Goal: Transaction & Acquisition: Purchase product/service

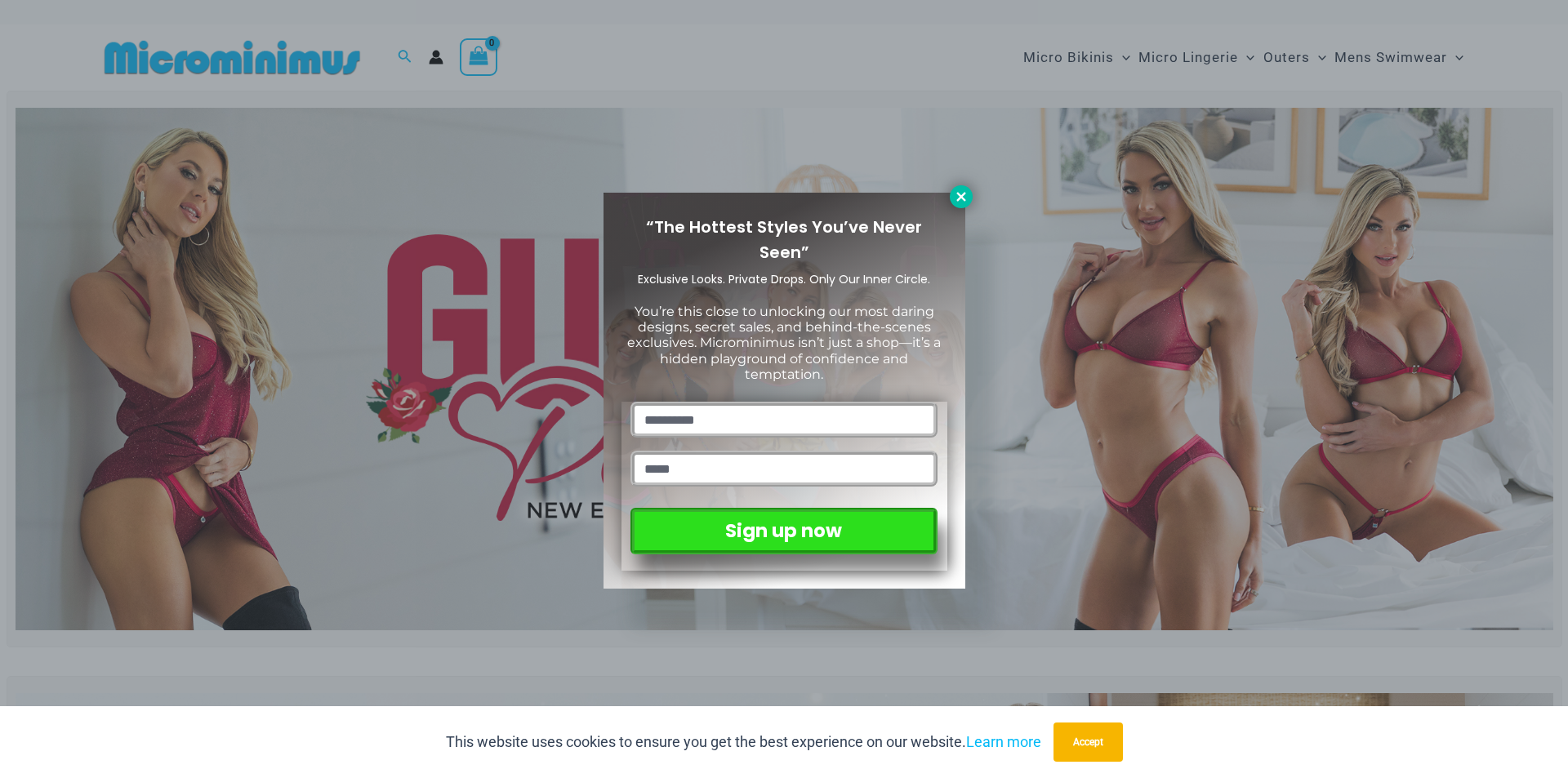
click at [966, 197] on icon at bounding box center [960, 196] width 14 height 14
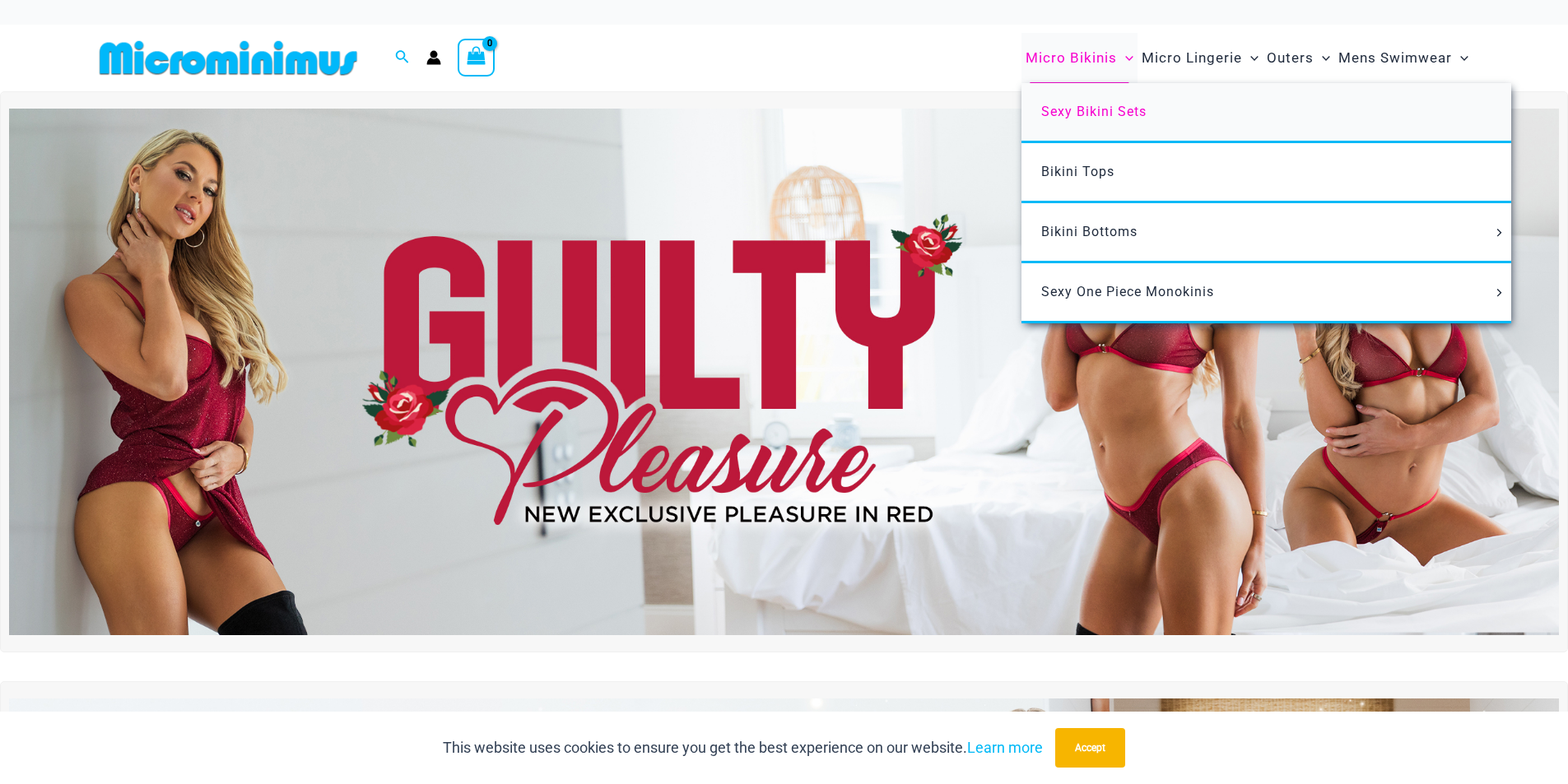
click at [1086, 106] on span "Sexy Bikini Sets" at bounding box center [1094, 112] width 106 height 15
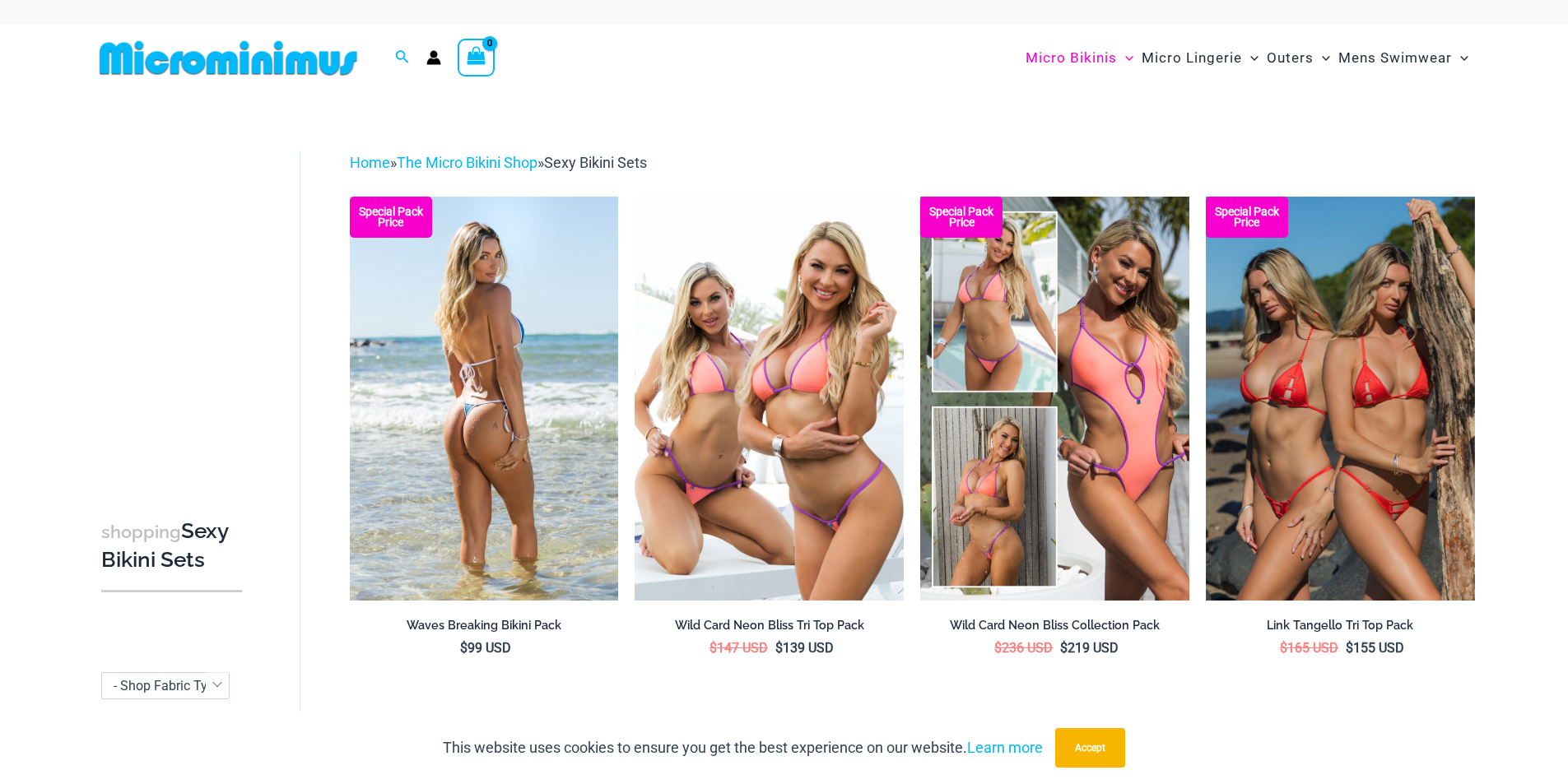
click at [506, 409] on img at bounding box center [484, 398] width 269 height 403
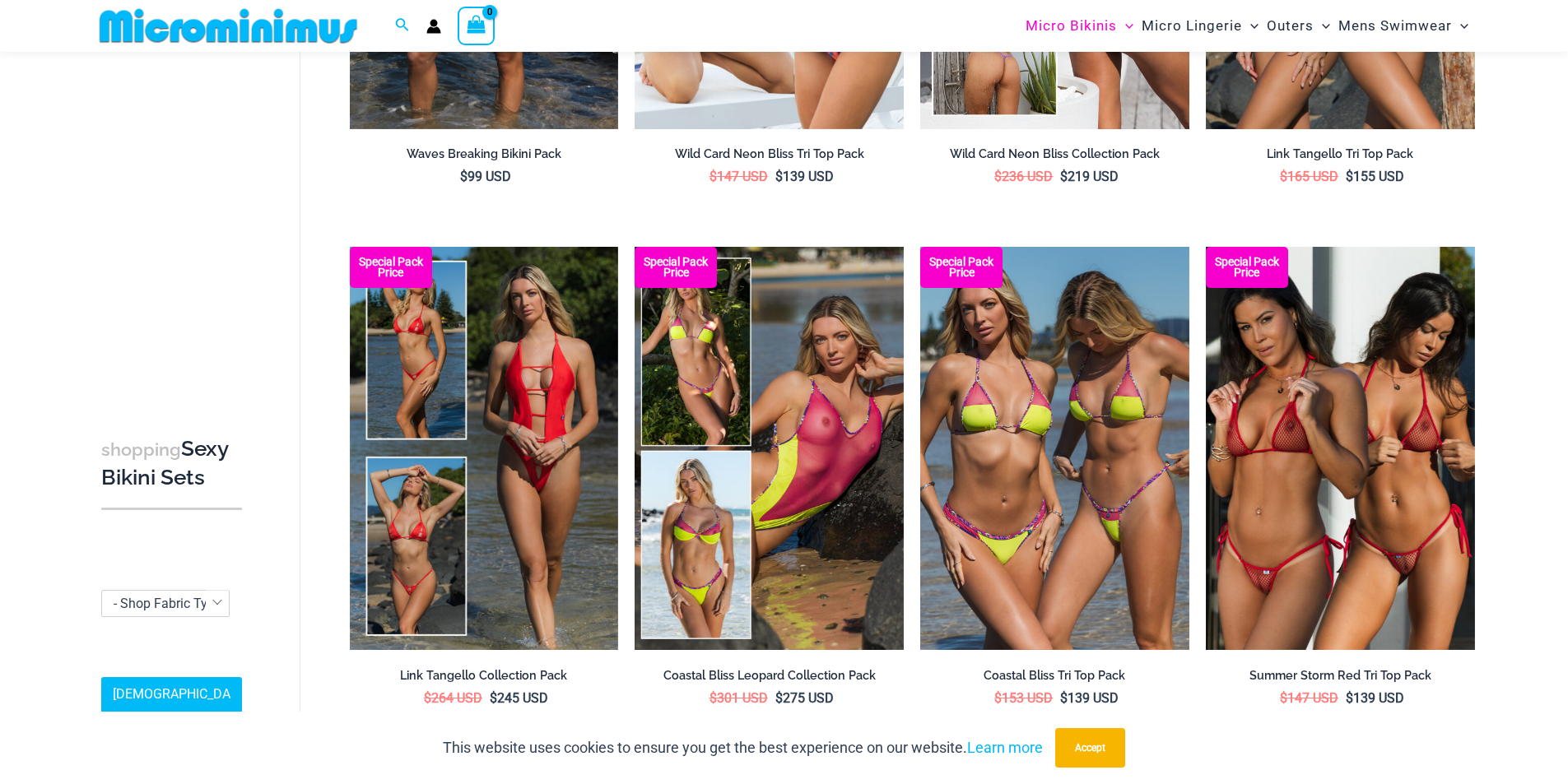
scroll to position [479, 0]
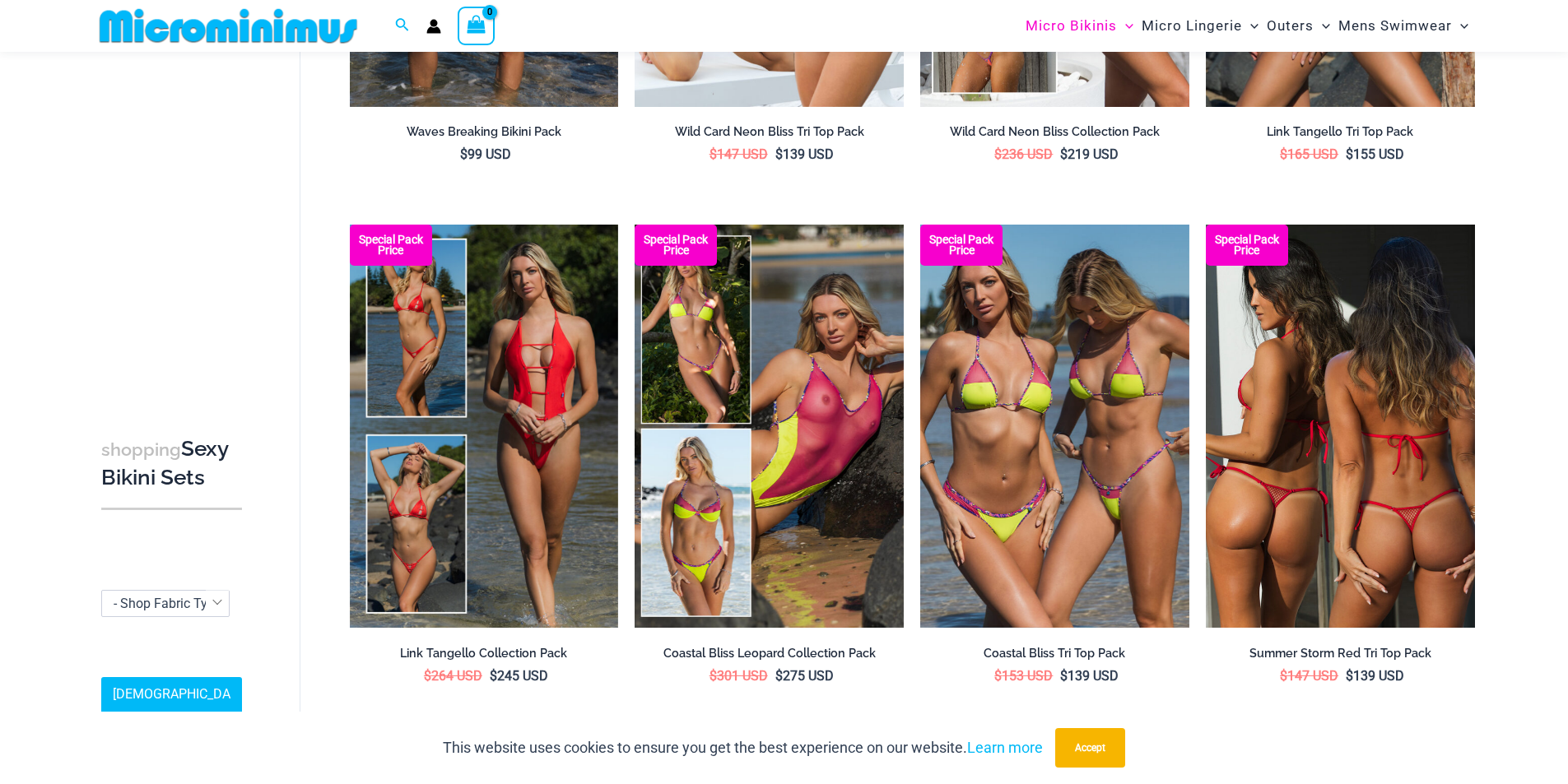
click at [1250, 437] on img at bounding box center [1340, 426] width 269 height 403
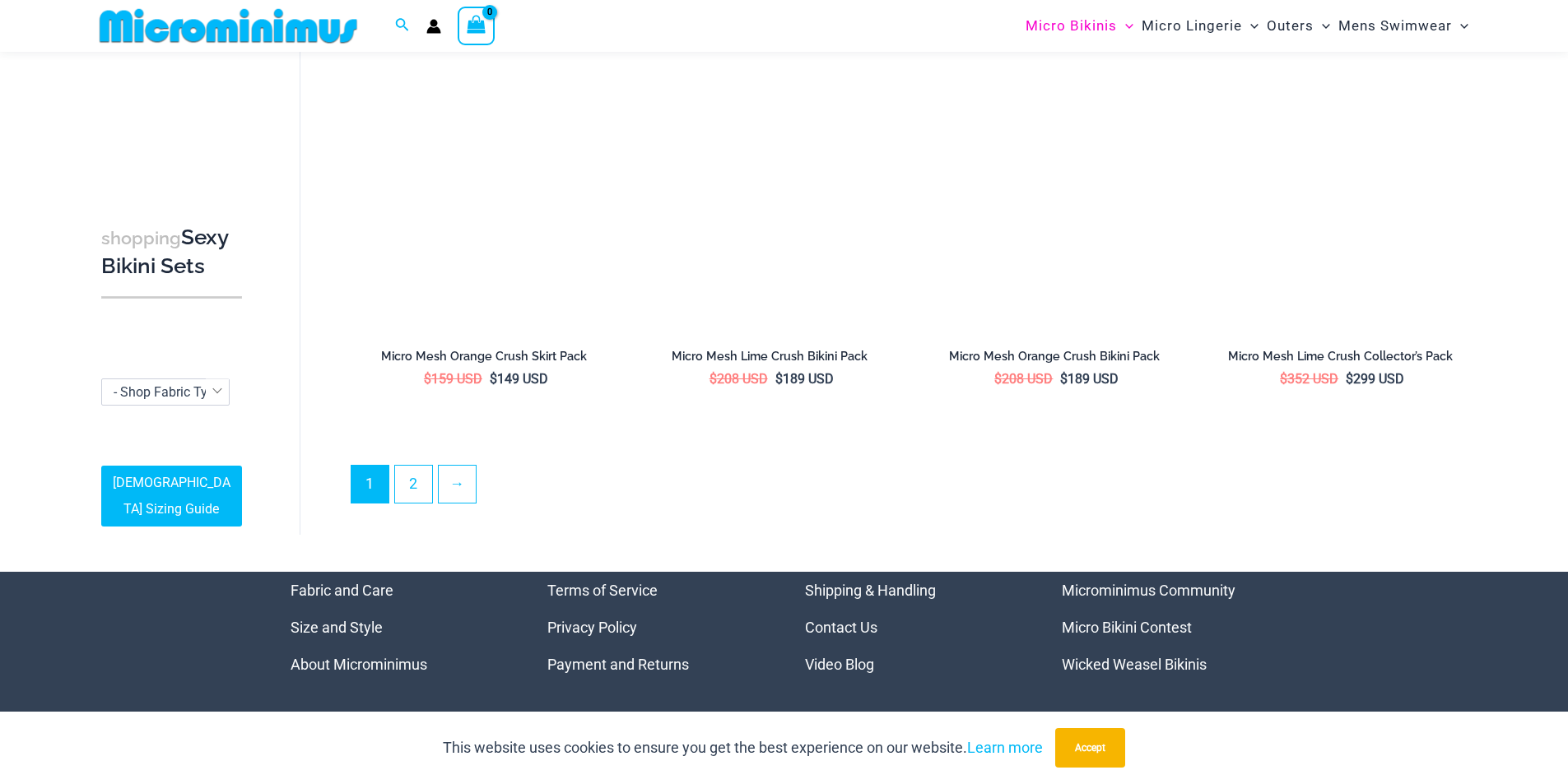
scroll to position [4015, 0]
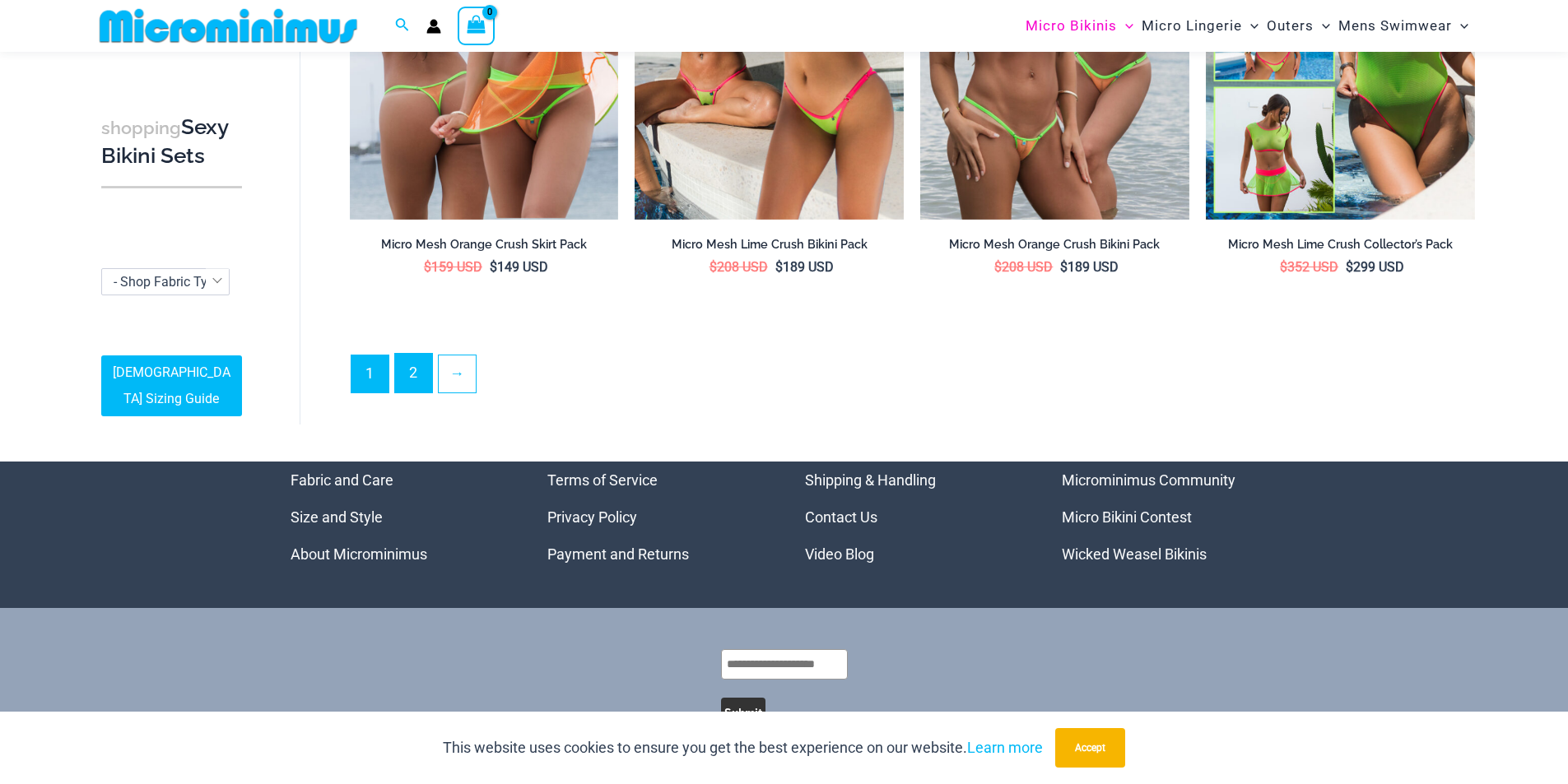
click at [418, 365] on link "2" at bounding box center [413, 372] width 37 height 38
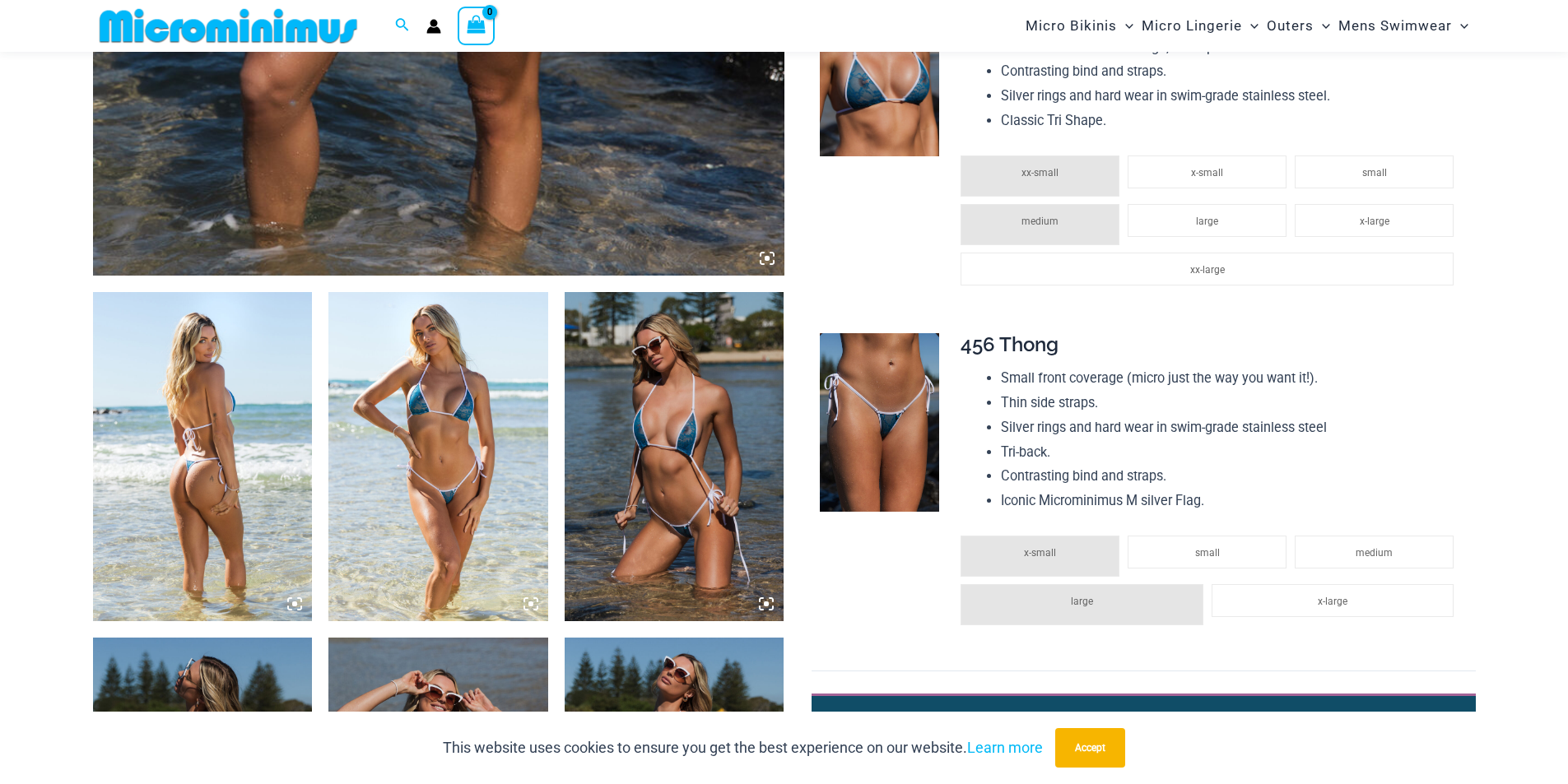
scroll to position [981, 0]
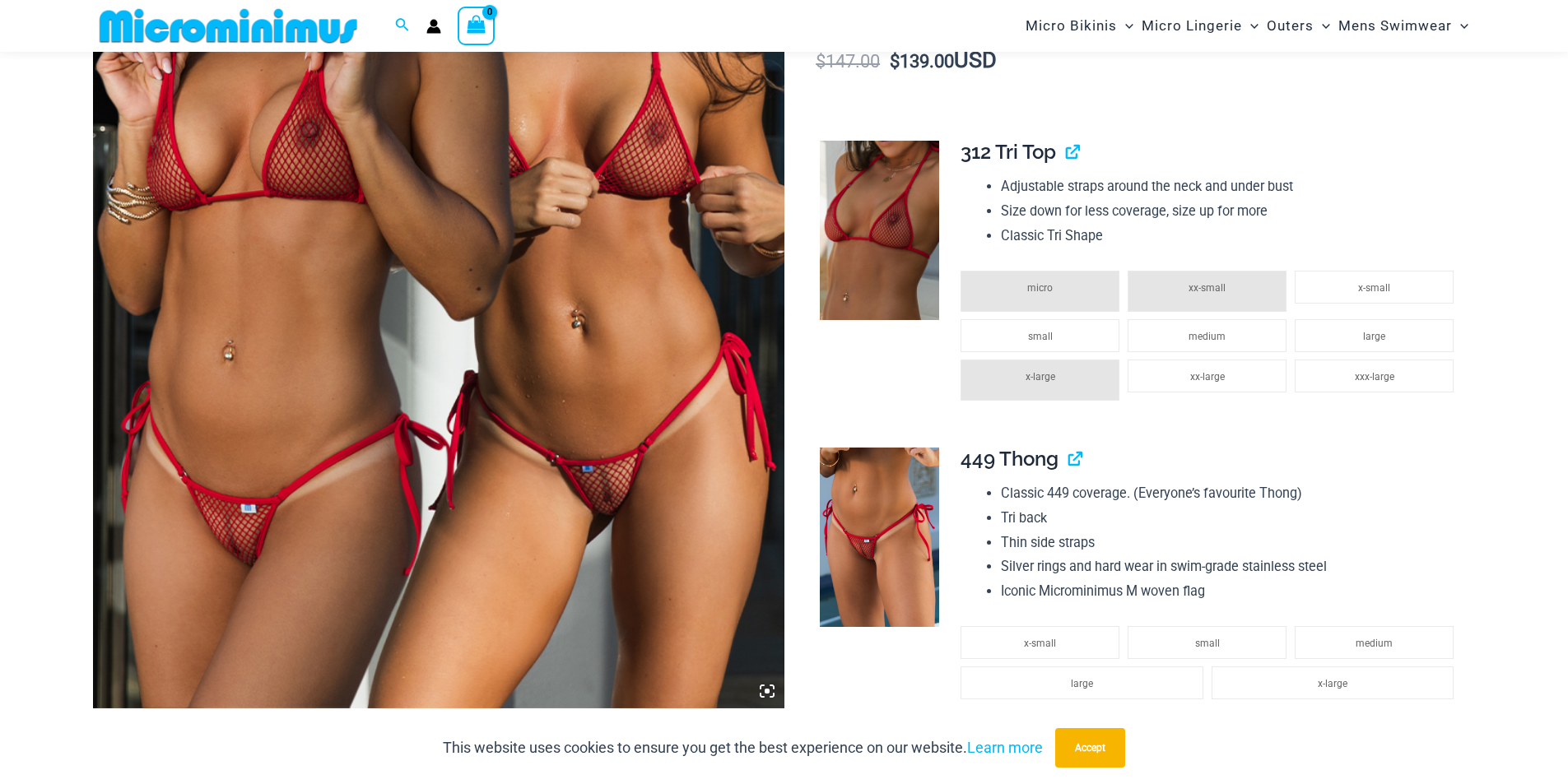
scroll to position [481, 0]
click at [897, 524] on img at bounding box center [879, 535] width 119 height 178
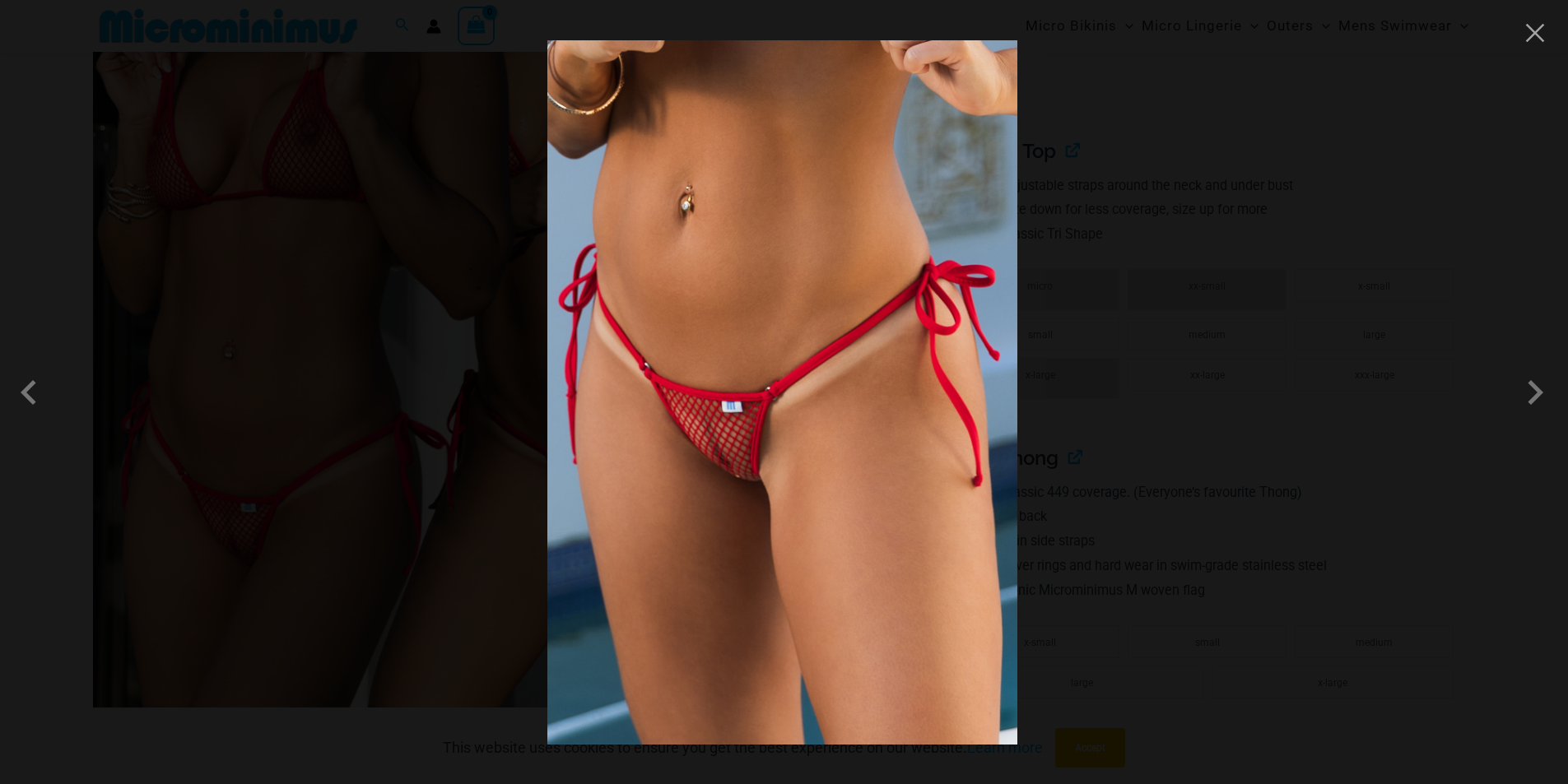
click at [1523, 48] on div at bounding box center [784, 392] width 1568 height 784
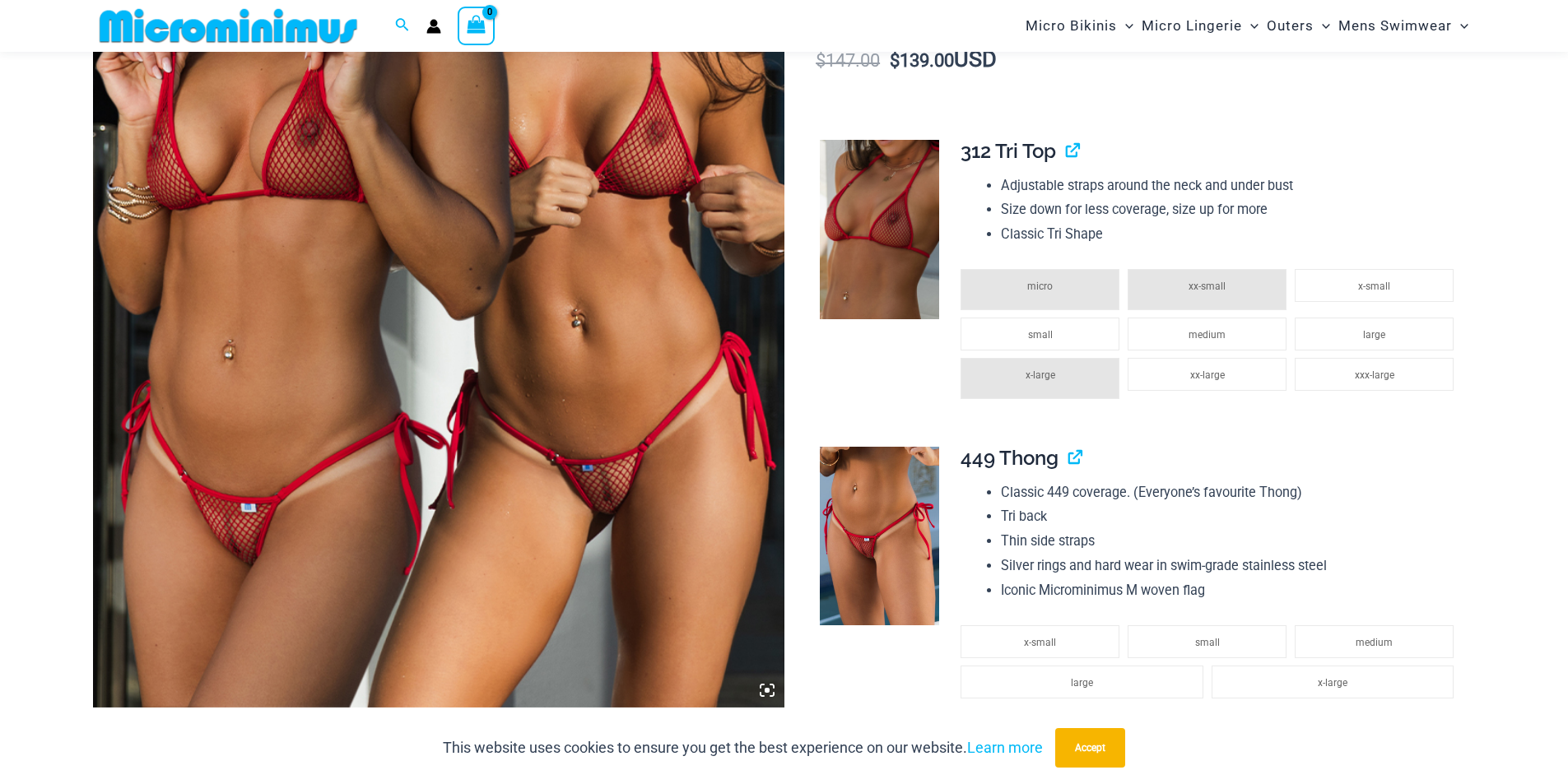
click at [588, 490] on img at bounding box center [438, 189] width 691 height 1036
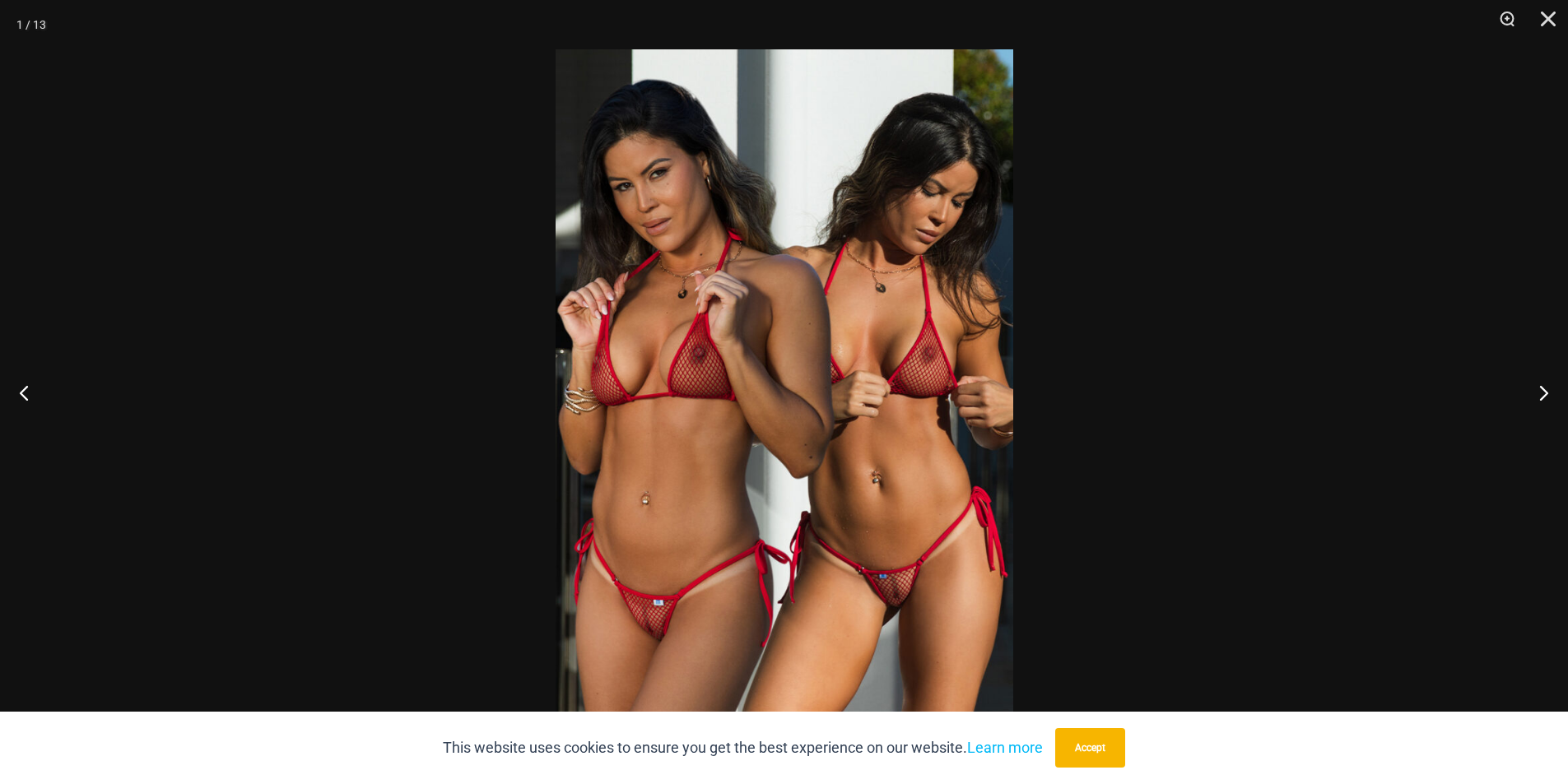
click at [897, 533] on img at bounding box center [784, 392] width 458 height 685
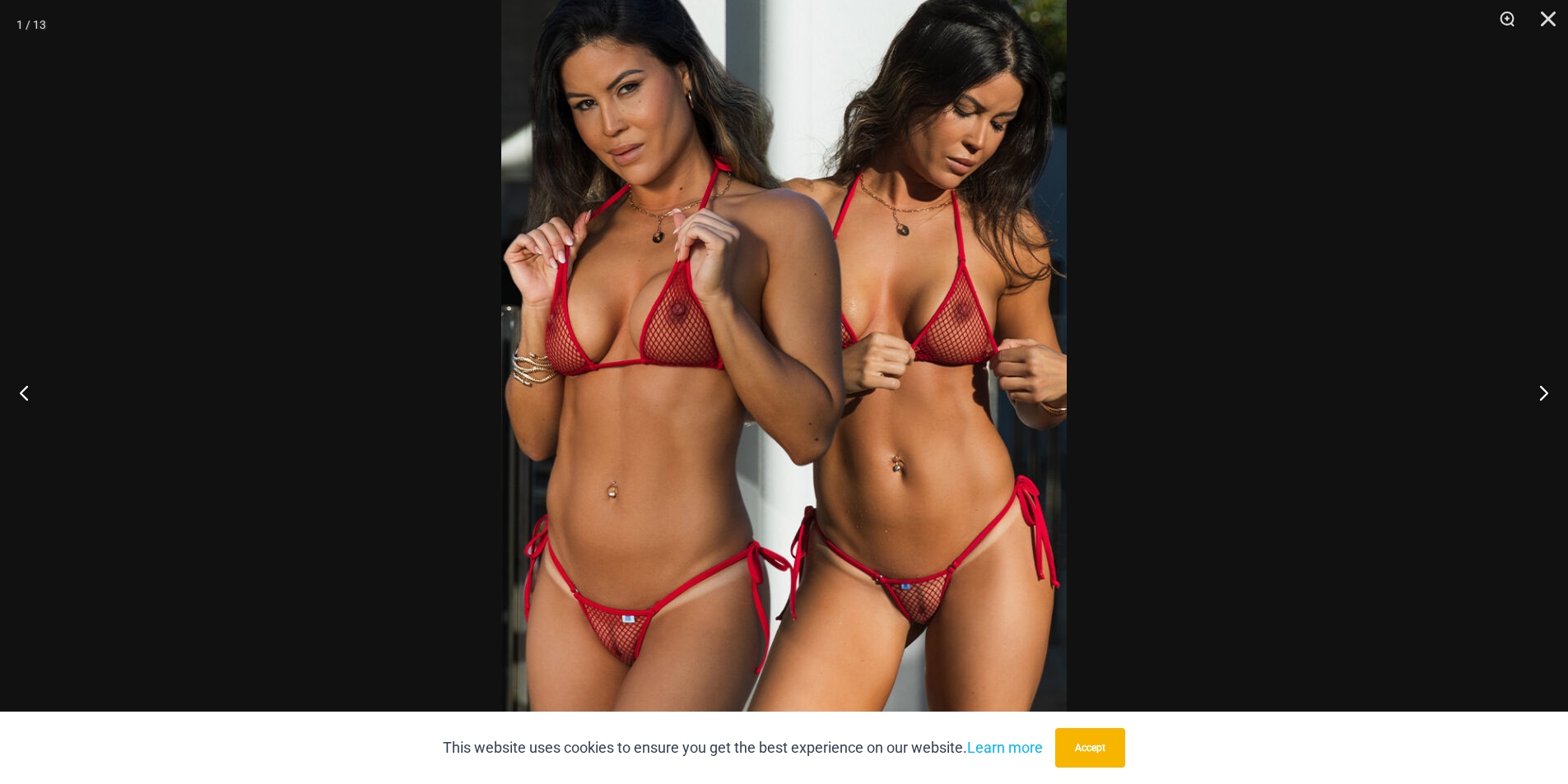
click at [936, 604] on img at bounding box center [784, 359] width 565 height 847
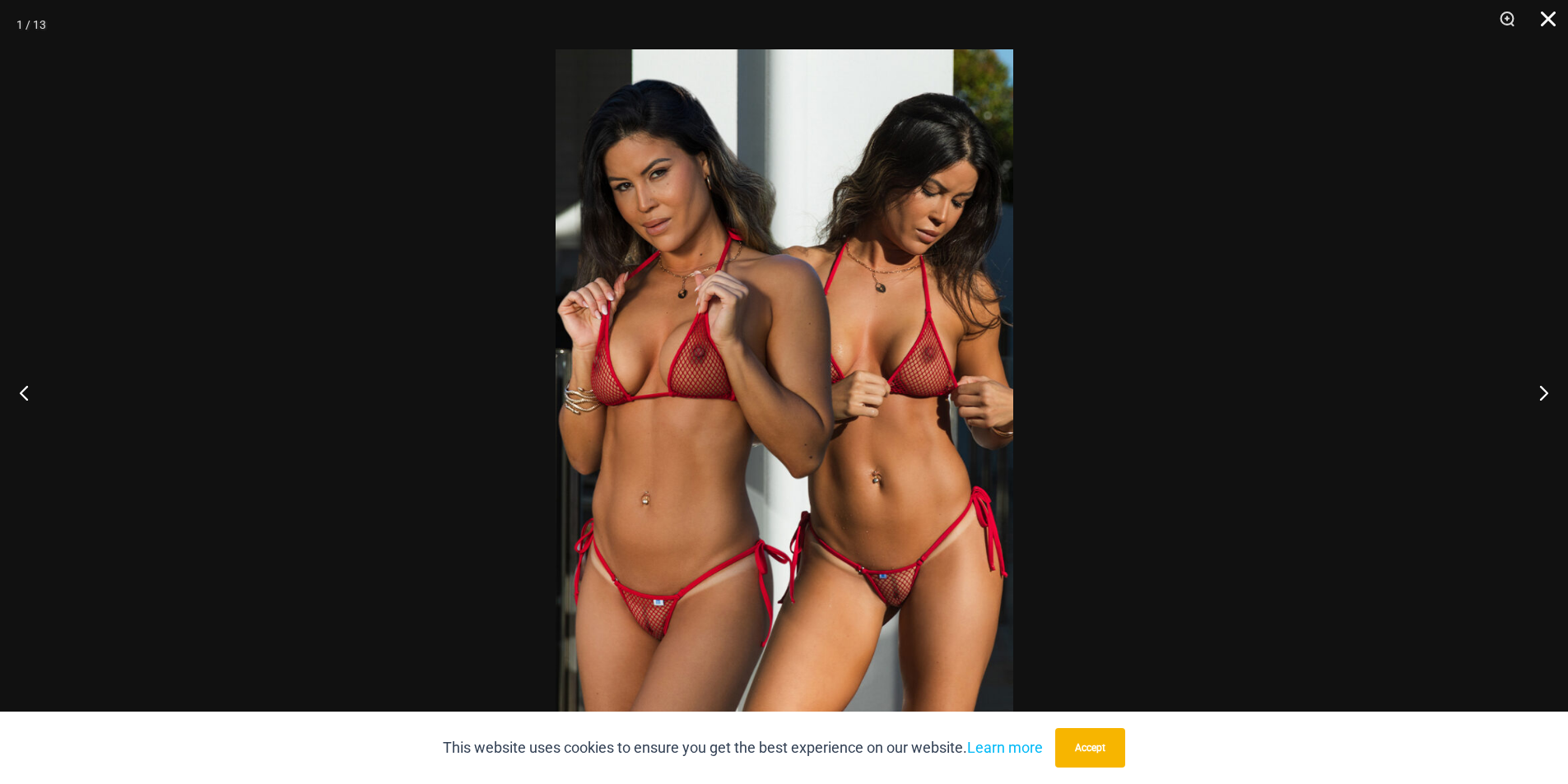
click at [1546, 25] on button "Close" at bounding box center [1542, 25] width 41 height 49
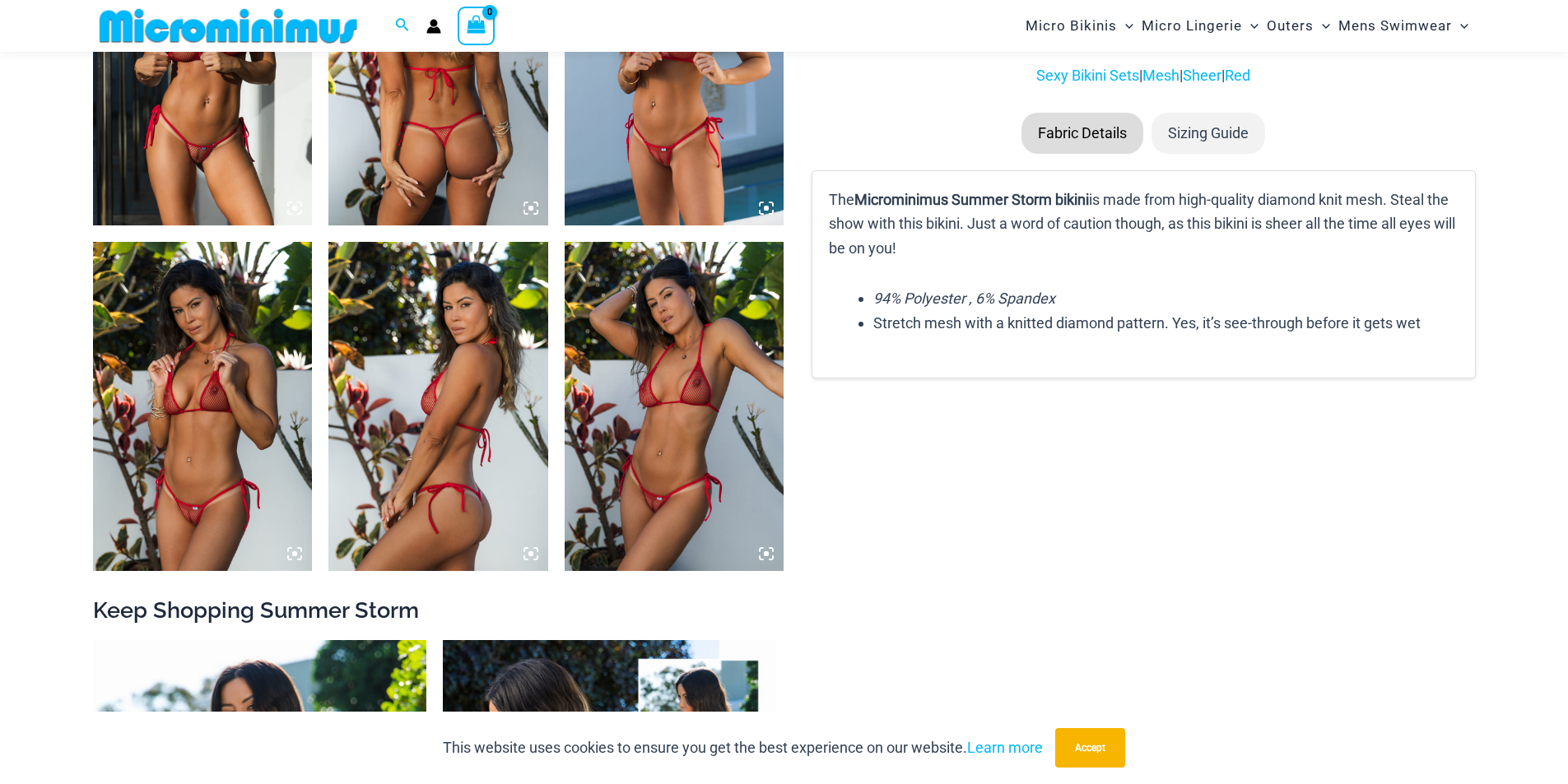
scroll to position [2206, 0]
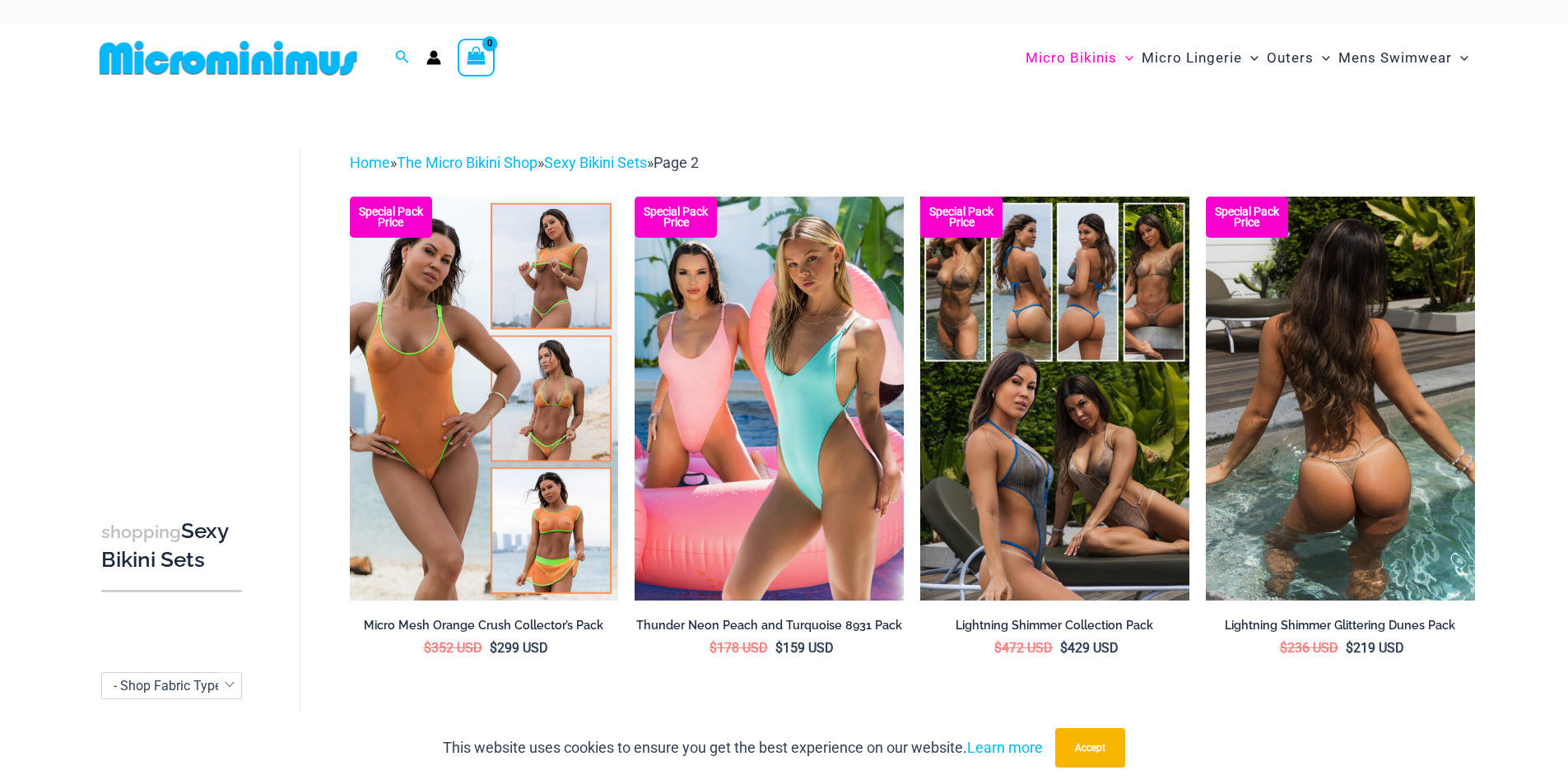
click at [1410, 425] on img at bounding box center [1340, 398] width 269 height 403
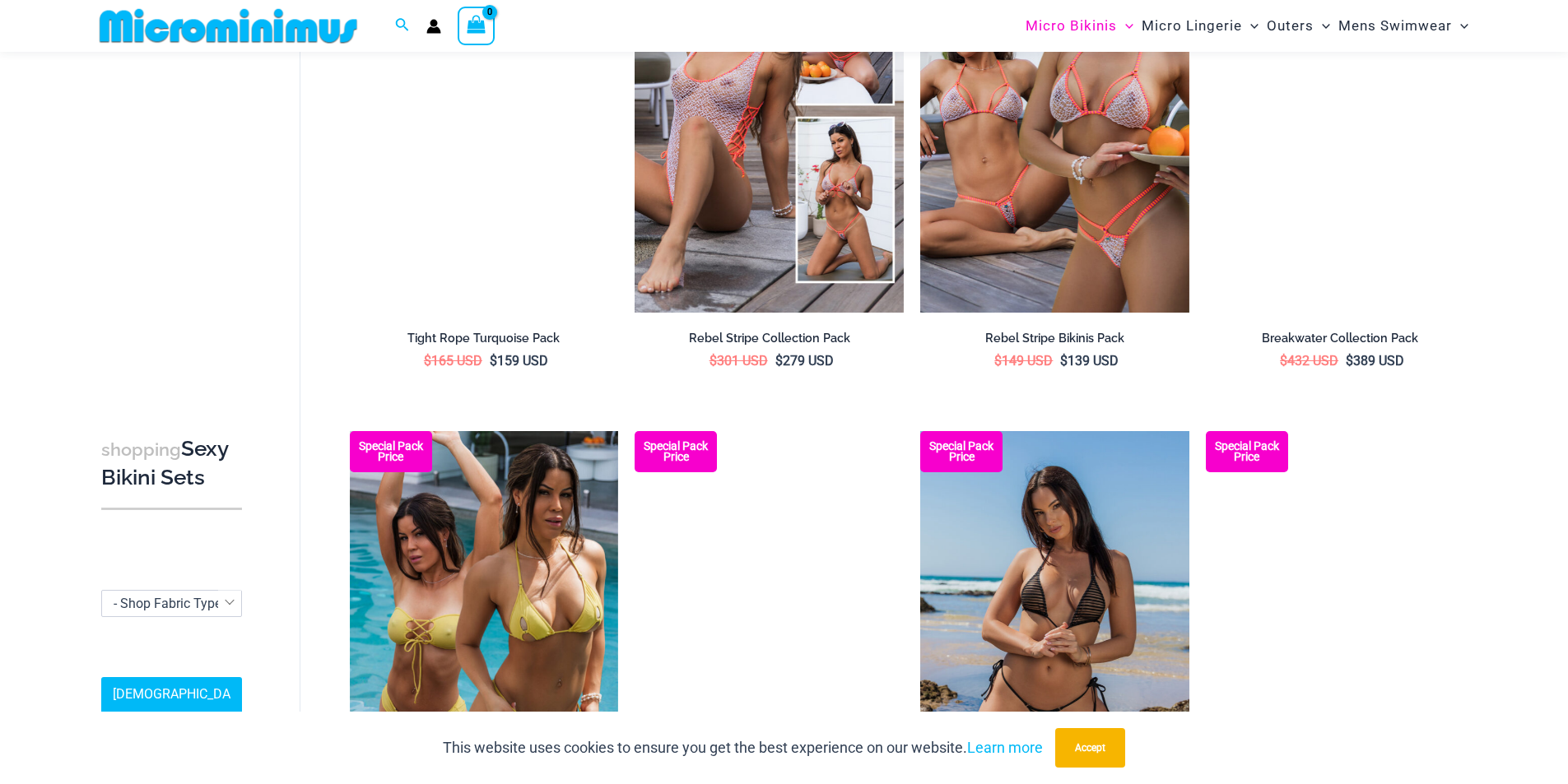
scroll to position [1220, 0]
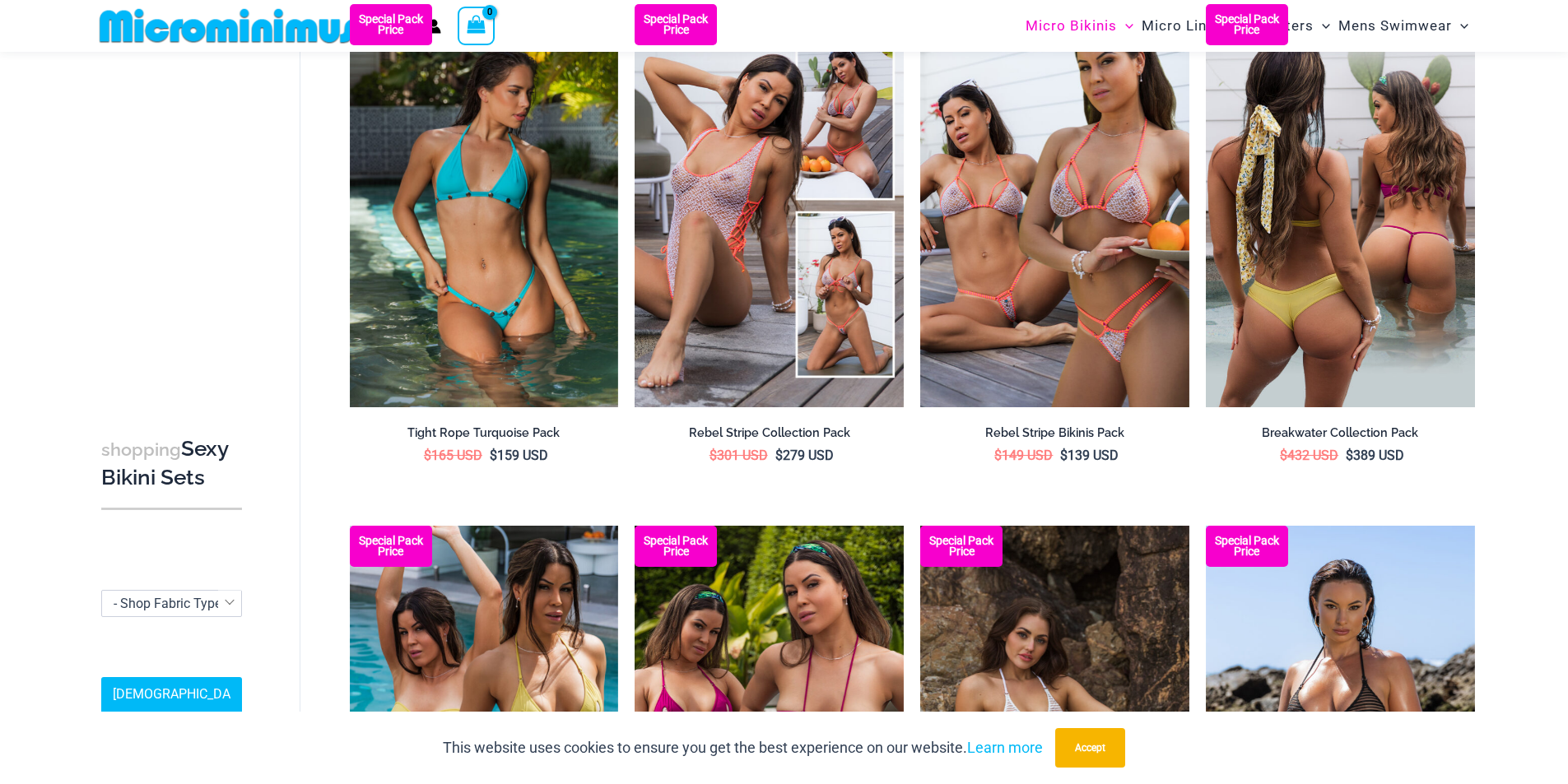
click at [1296, 258] on img at bounding box center [1340, 205] width 269 height 403
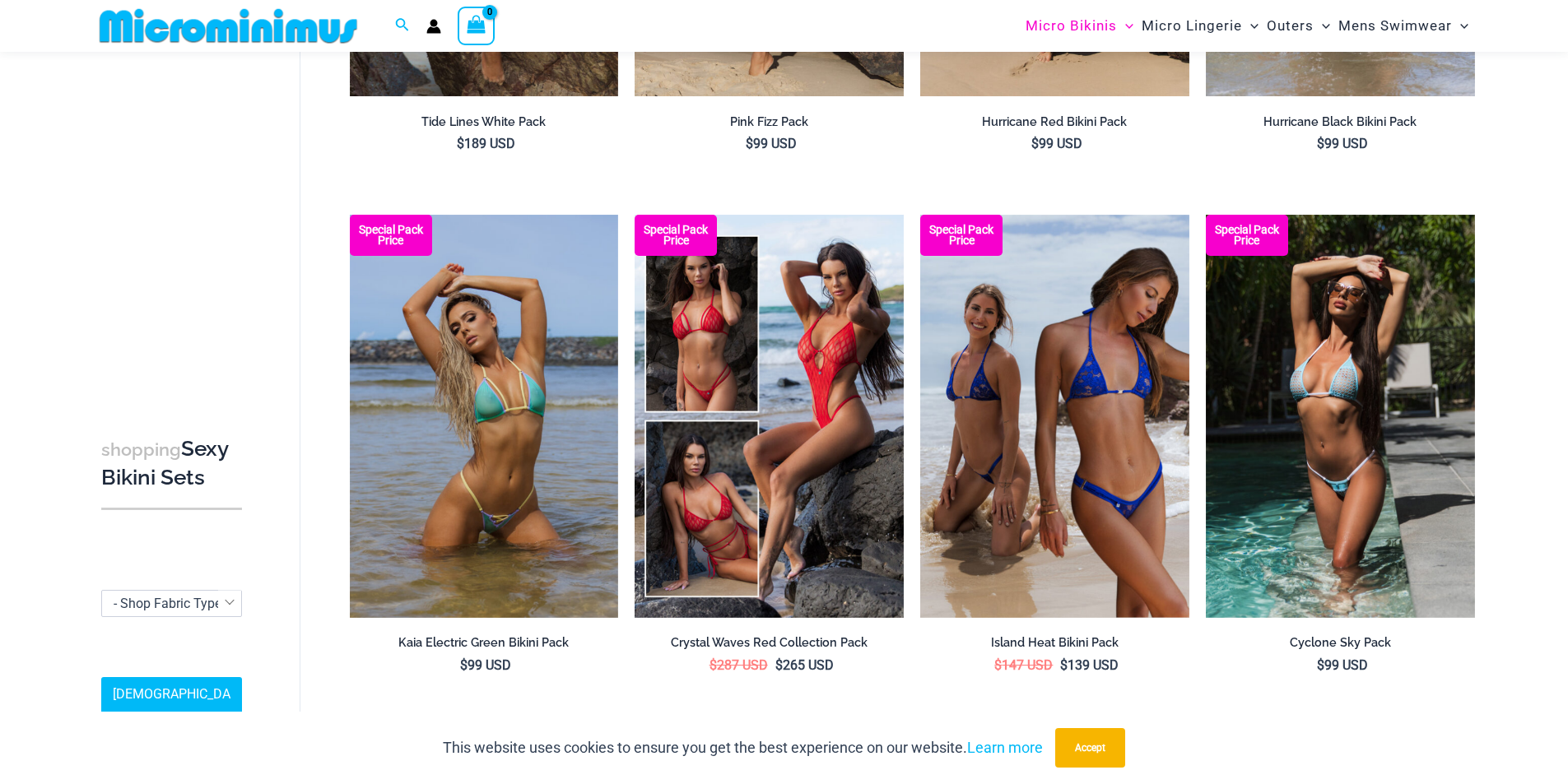
scroll to position [2537, 0]
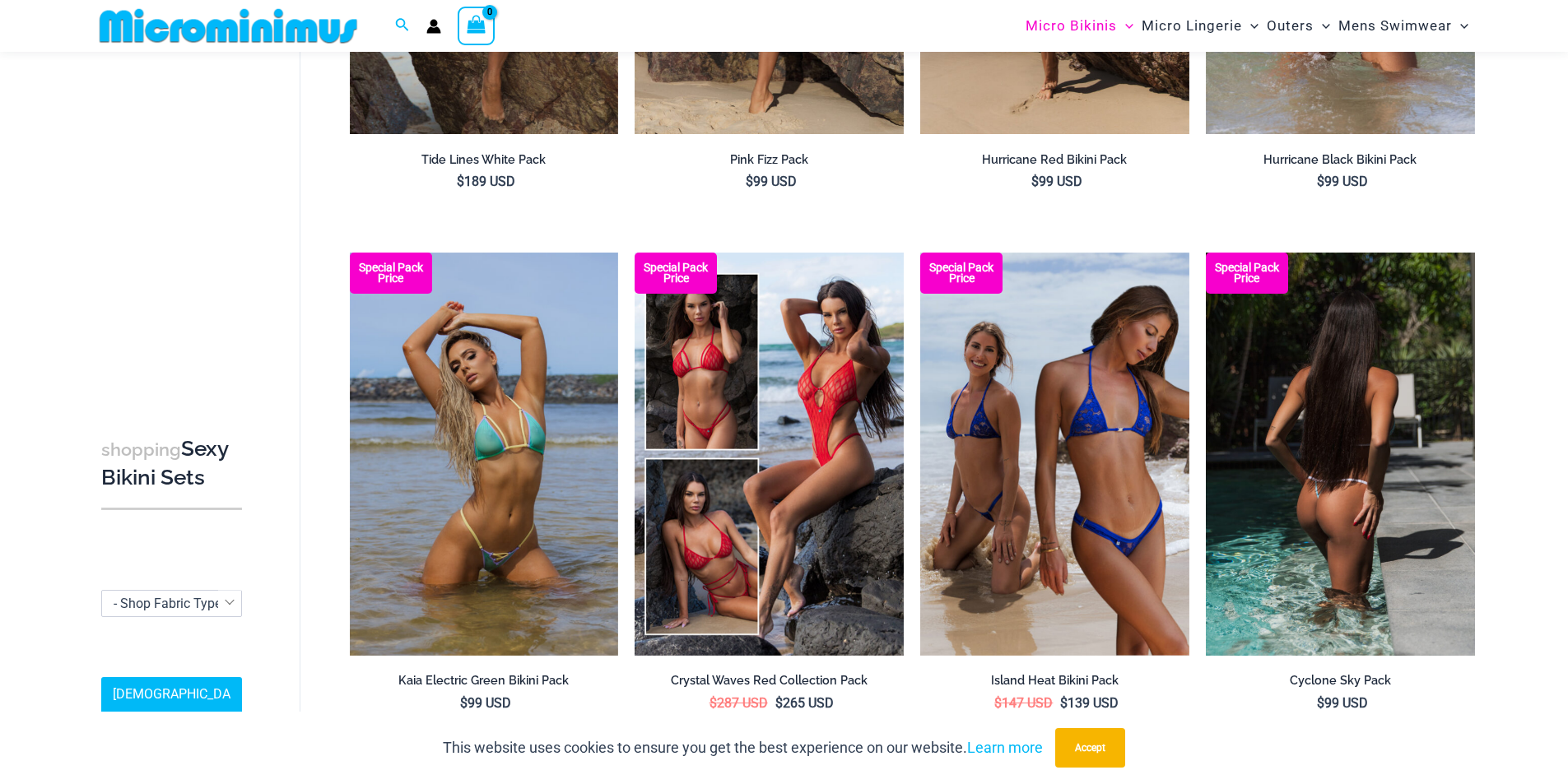
click at [1377, 395] on img at bounding box center [1340, 453] width 269 height 403
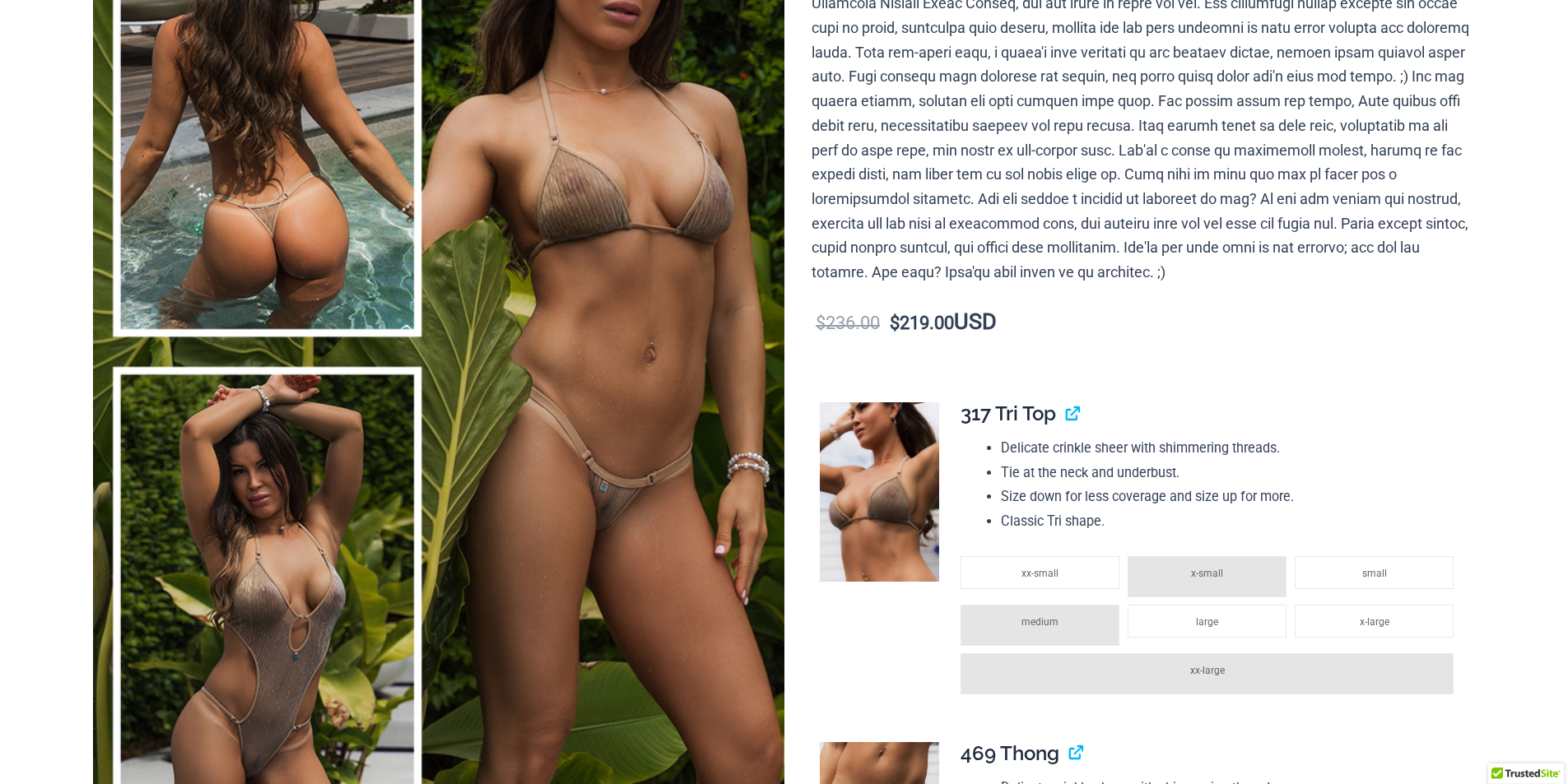
scroll to position [329, 0]
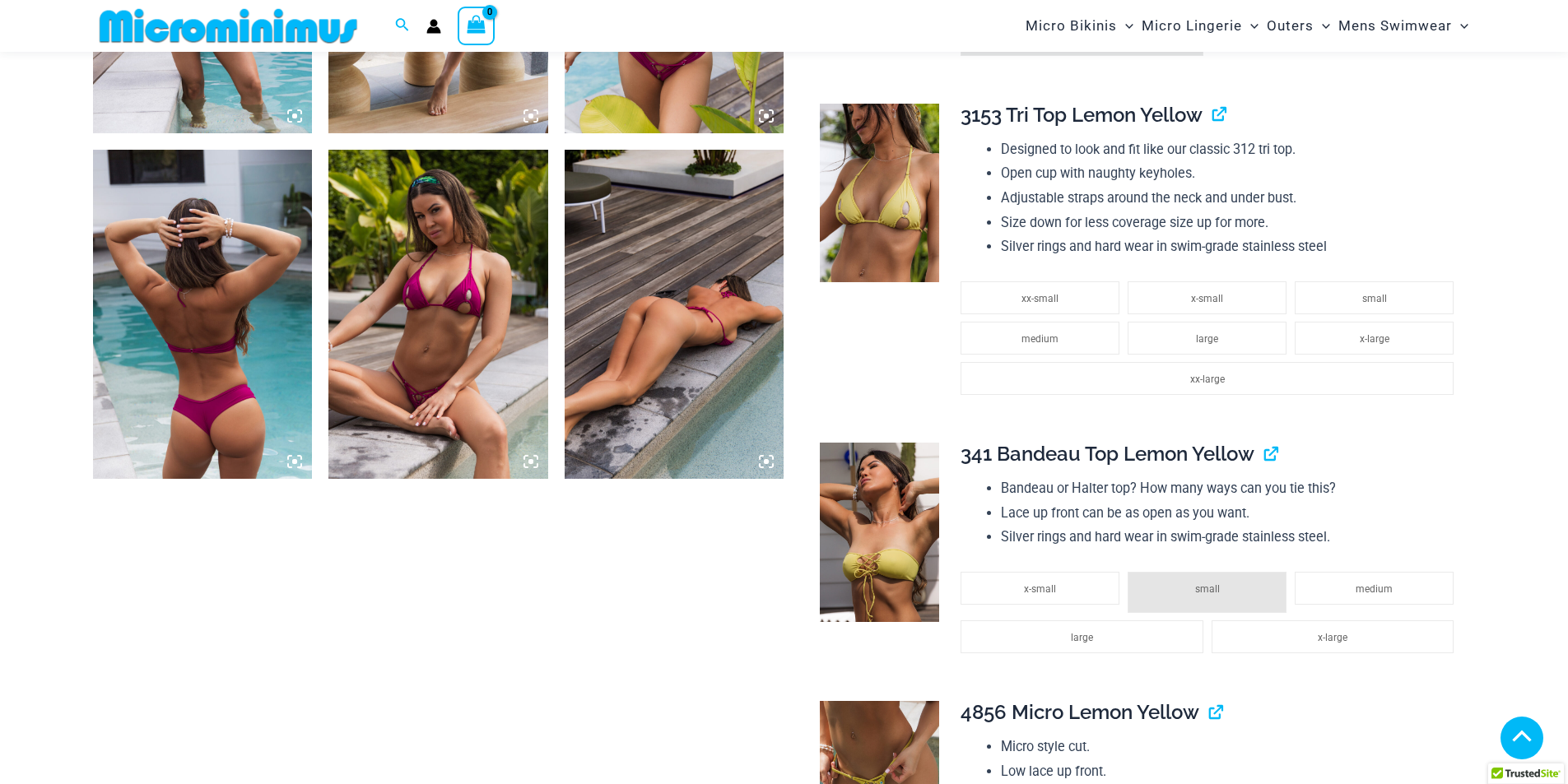
scroll to position [1879, 0]
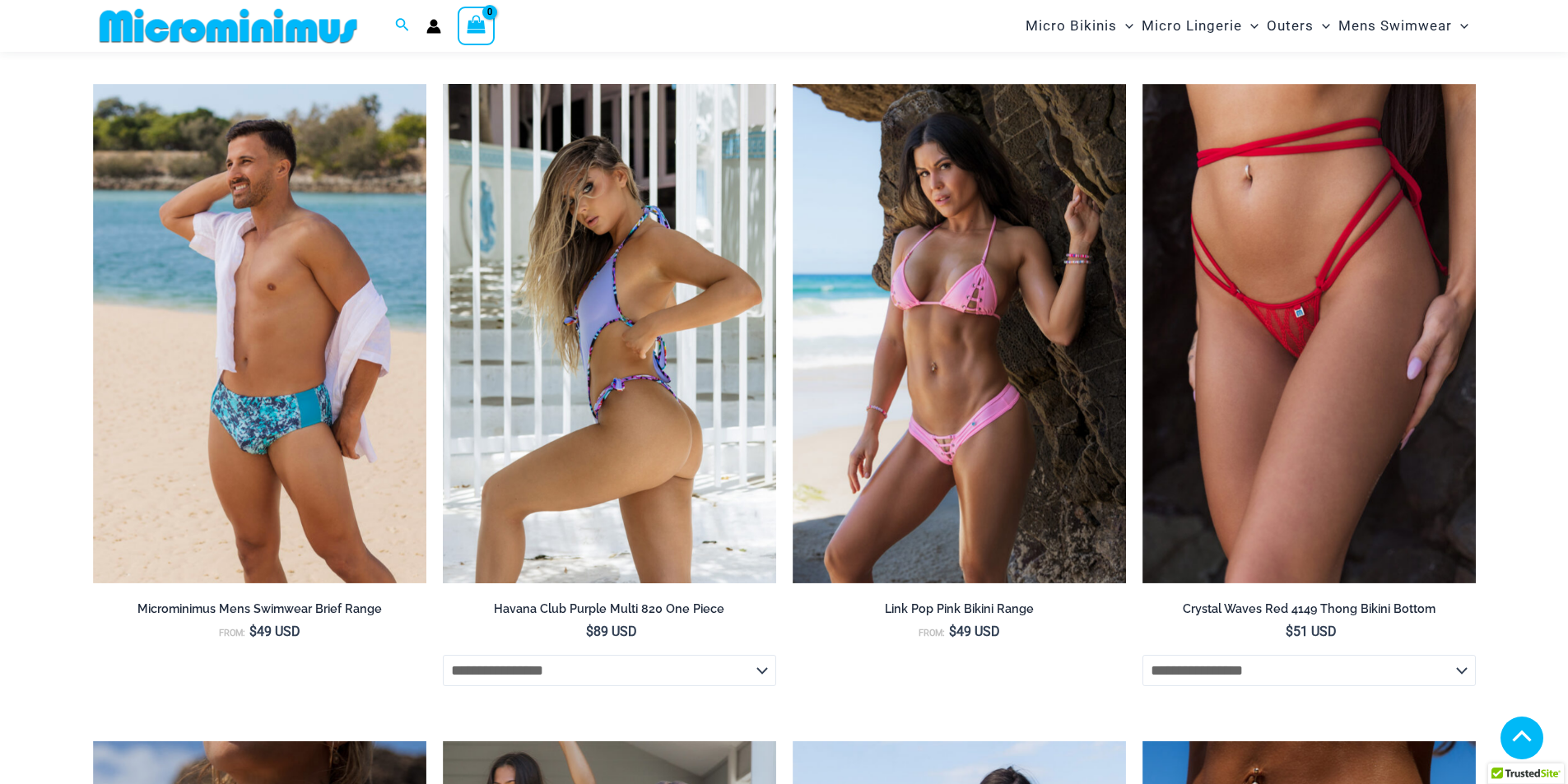
scroll to position [3612, 0]
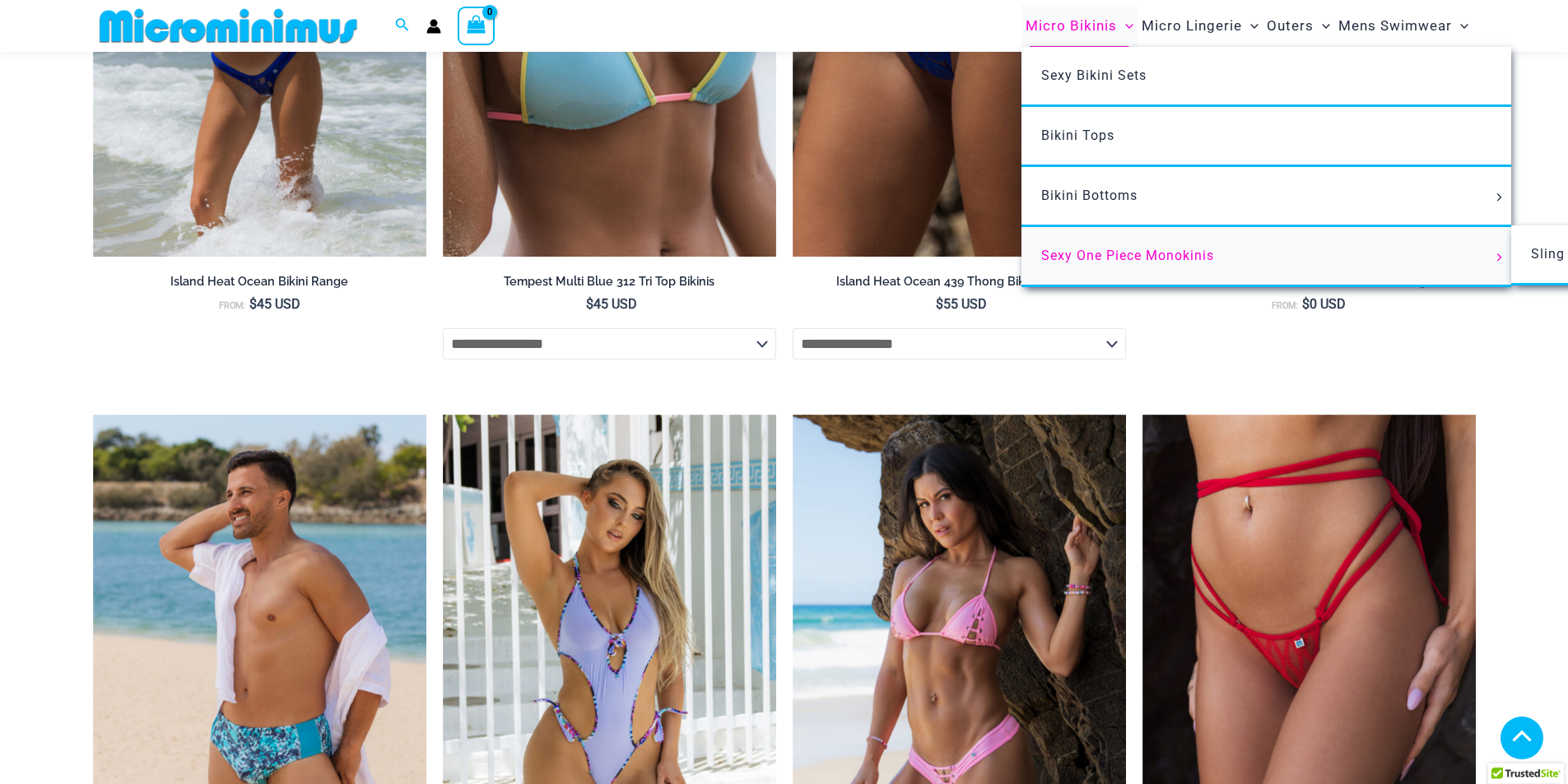
click at [1107, 260] on span "Sexy One Piece Monokinis" at bounding box center [1127, 256] width 173 height 15
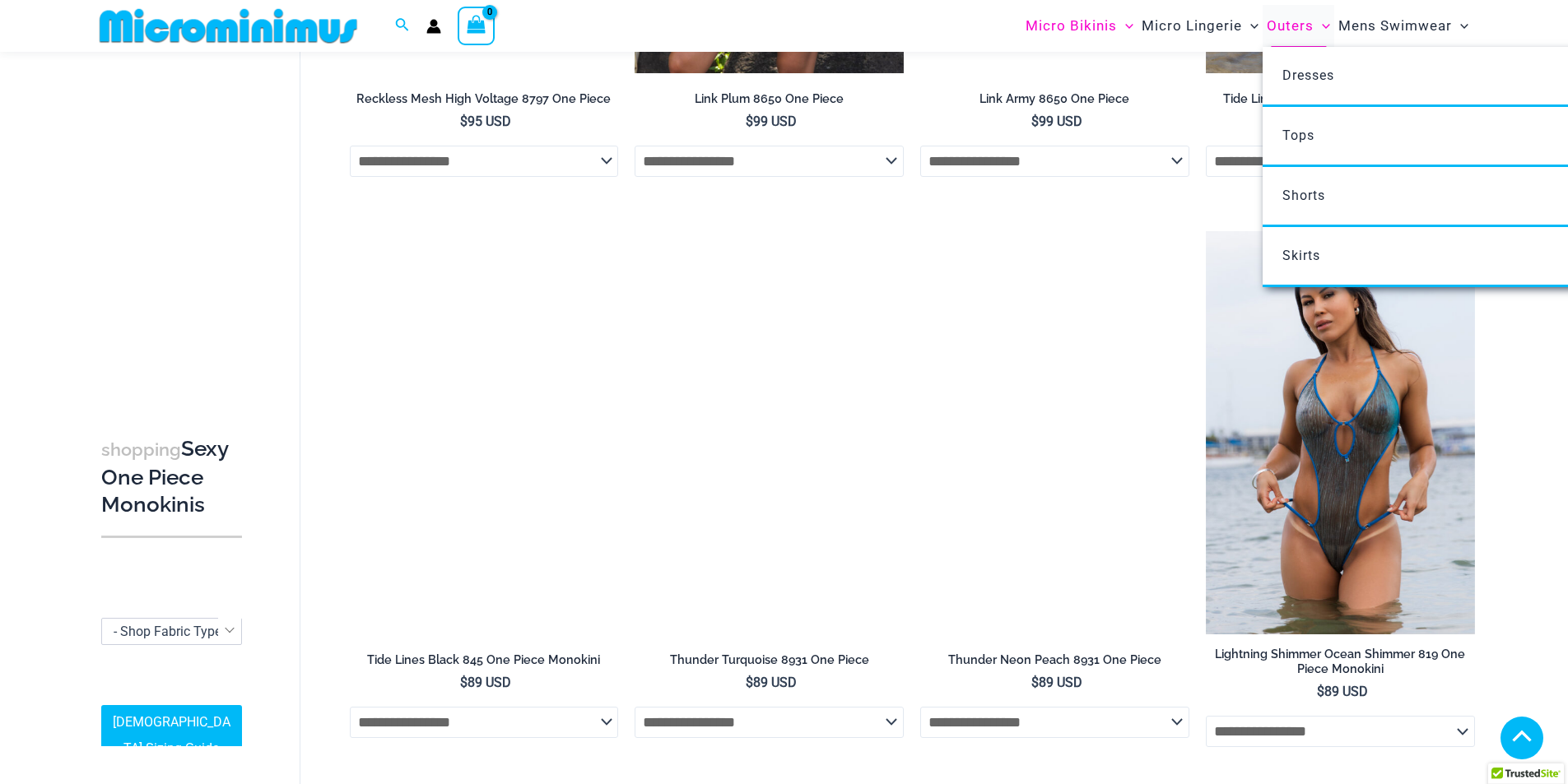
scroll to position [2221, 0]
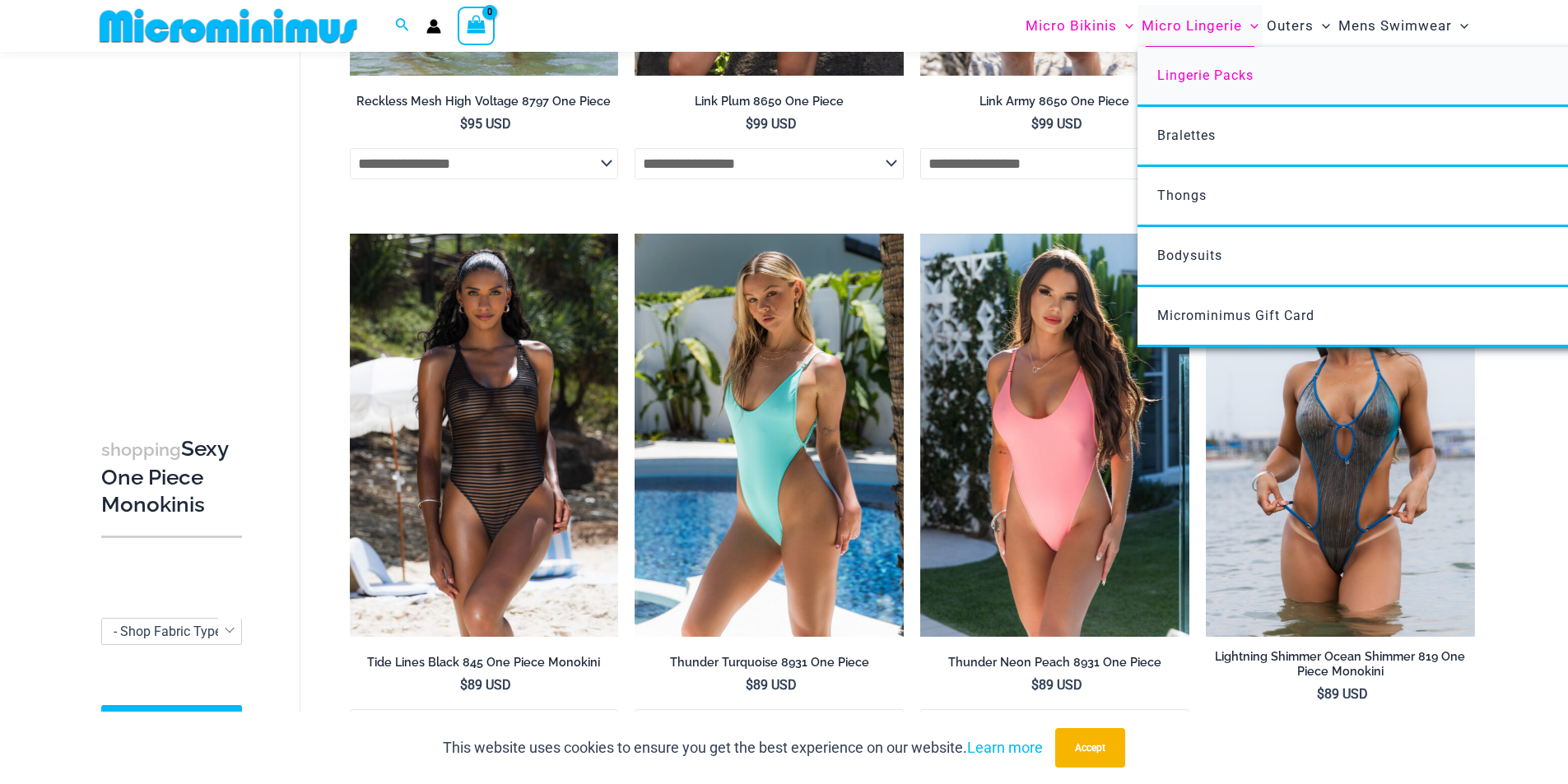
click at [1203, 84] on link "Lingerie Packs" at bounding box center [1382, 77] width 489 height 60
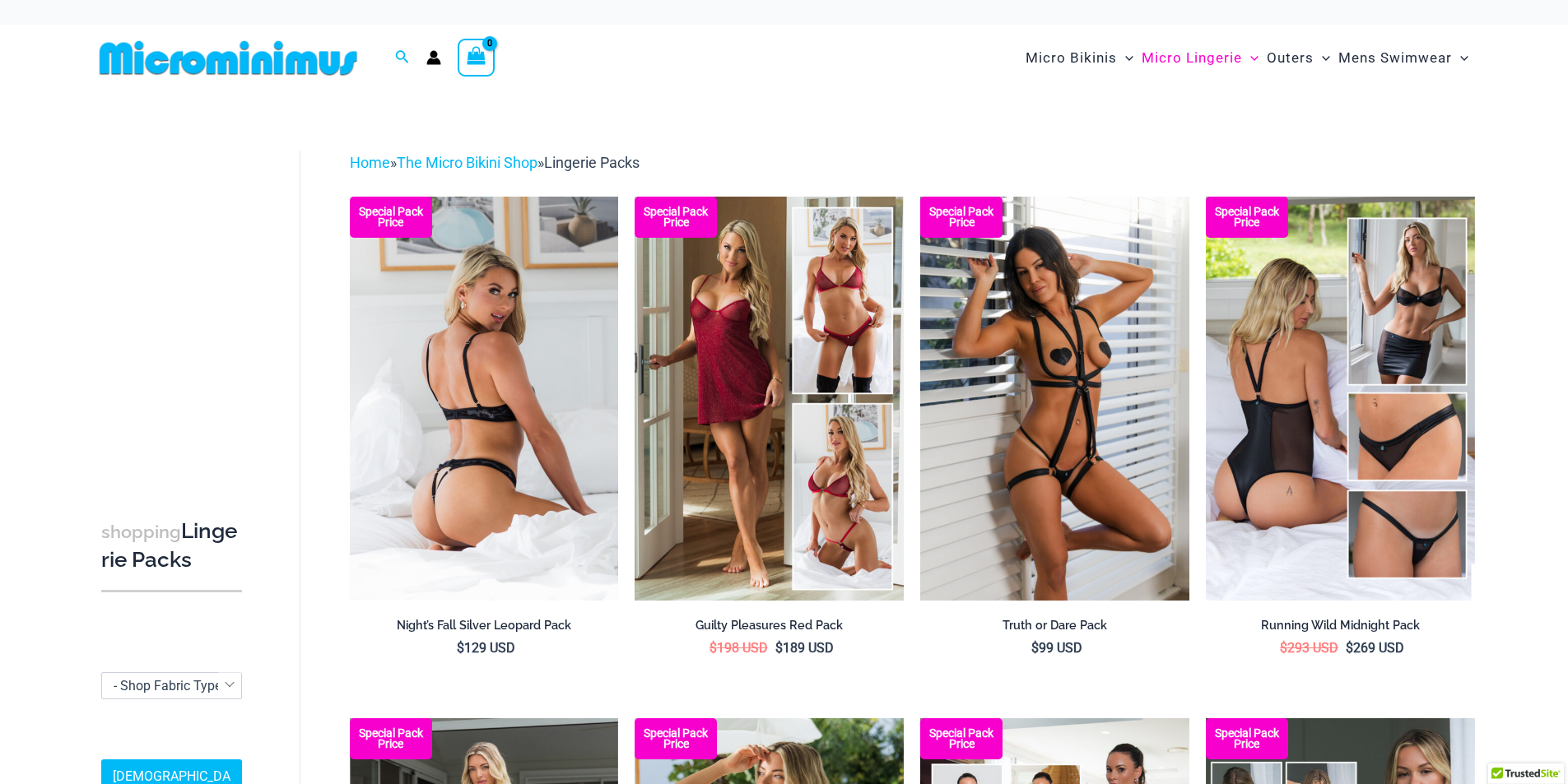
click at [571, 390] on img at bounding box center [484, 398] width 269 height 403
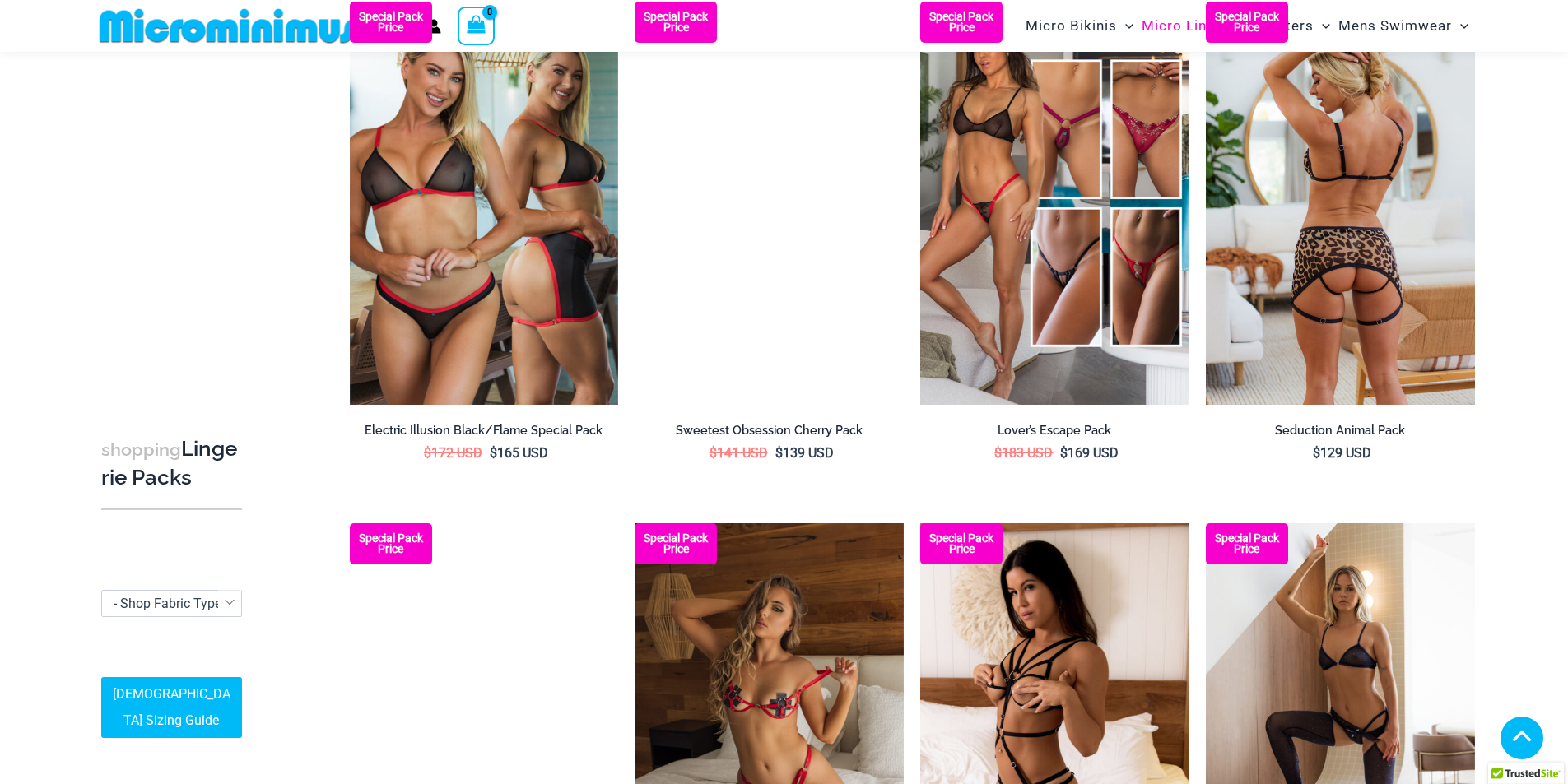
scroll to position [1796, 0]
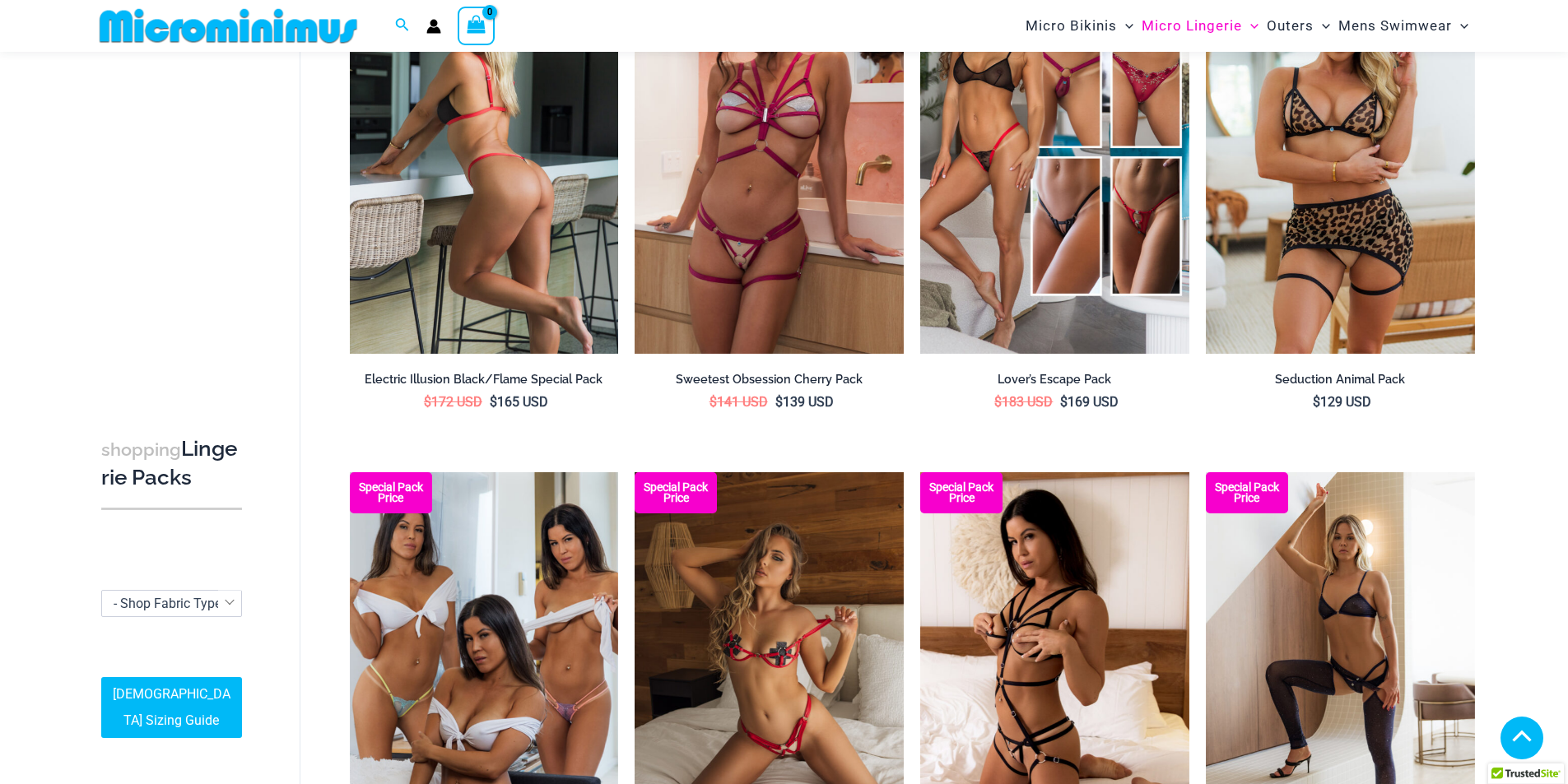
click at [504, 239] on img at bounding box center [484, 152] width 269 height 403
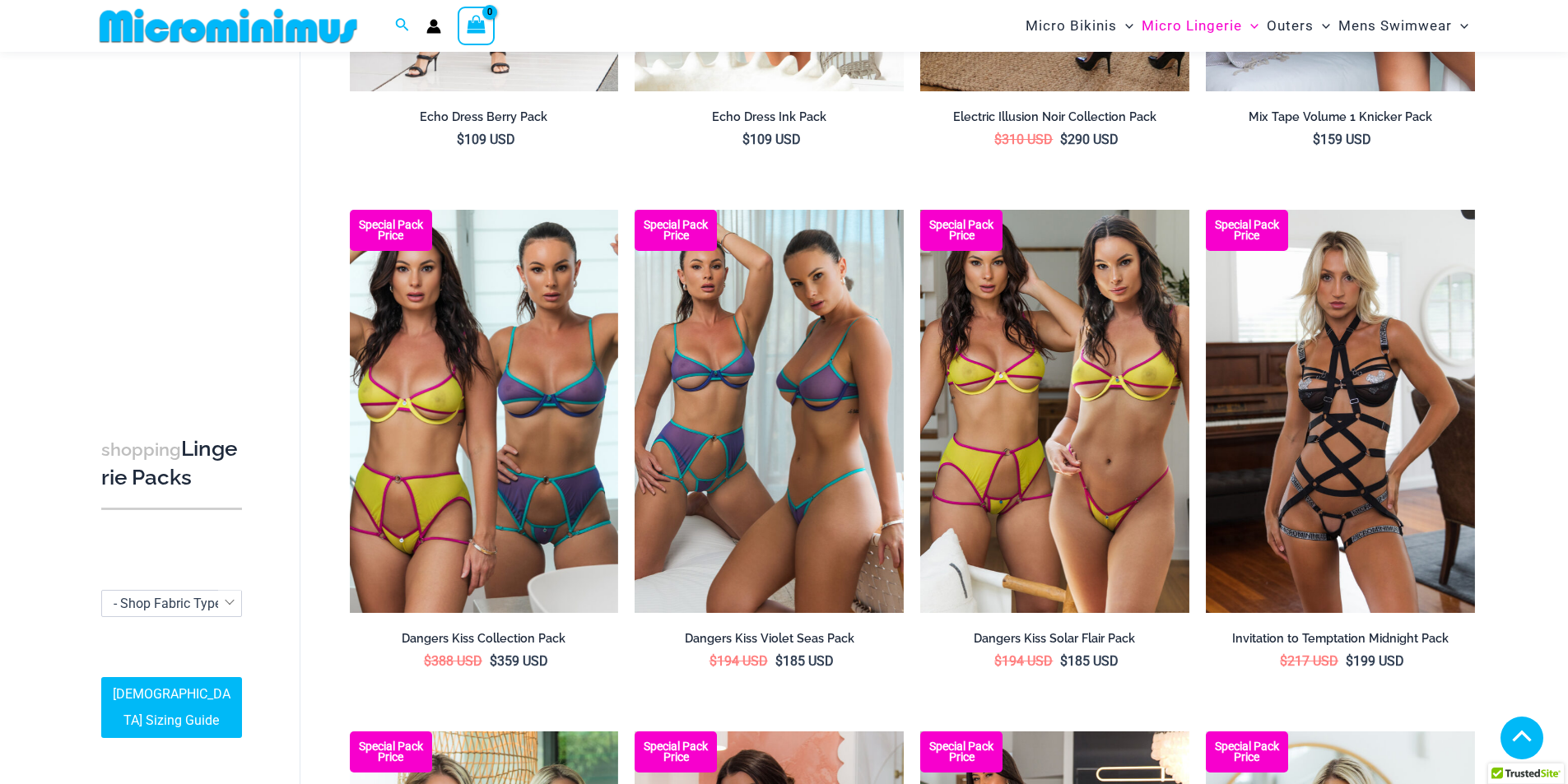
scroll to position [726, 0]
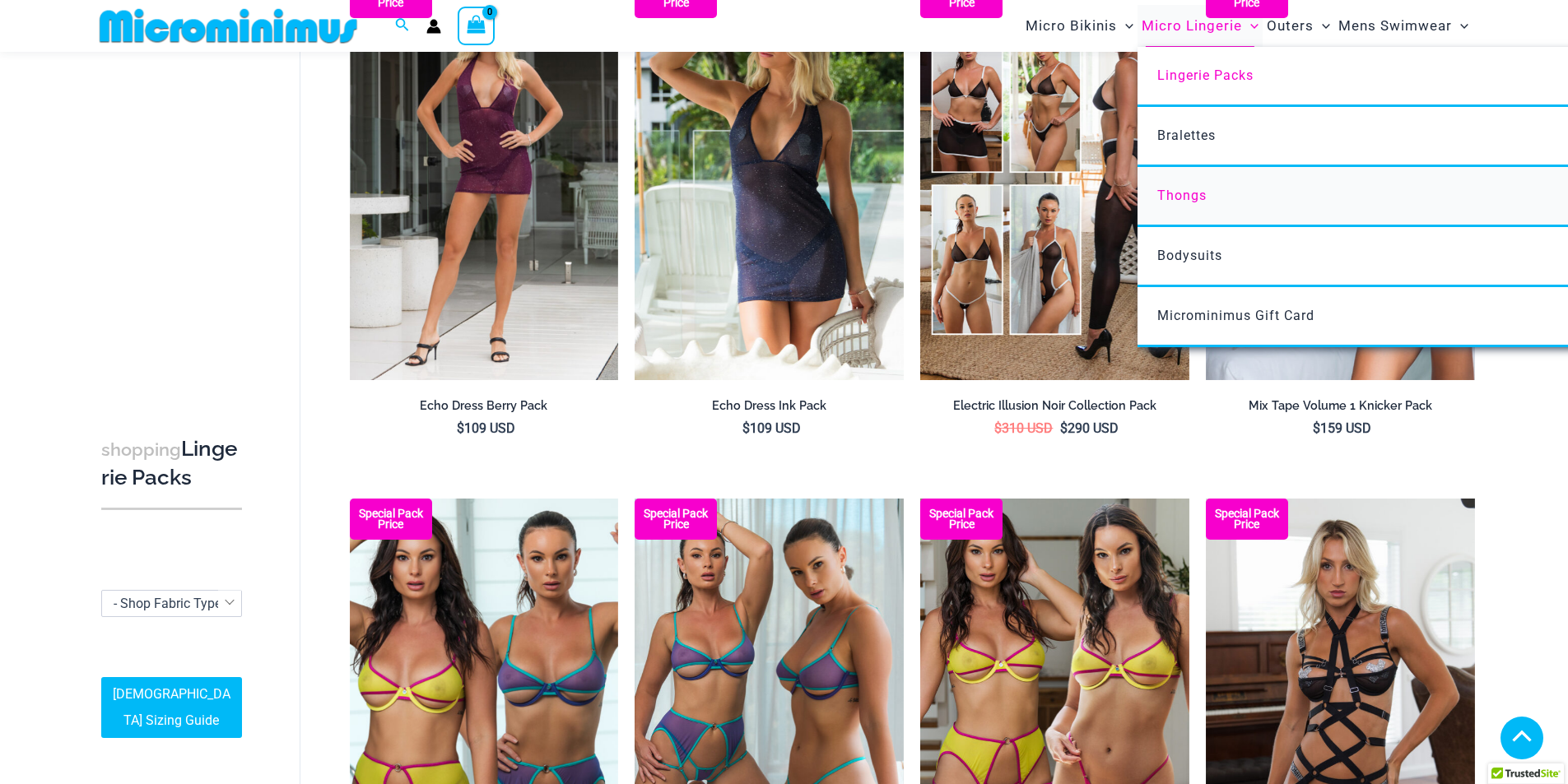
click at [1182, 201] on span "Thongs" at bounding box center [1182, 195] width 49 height 15
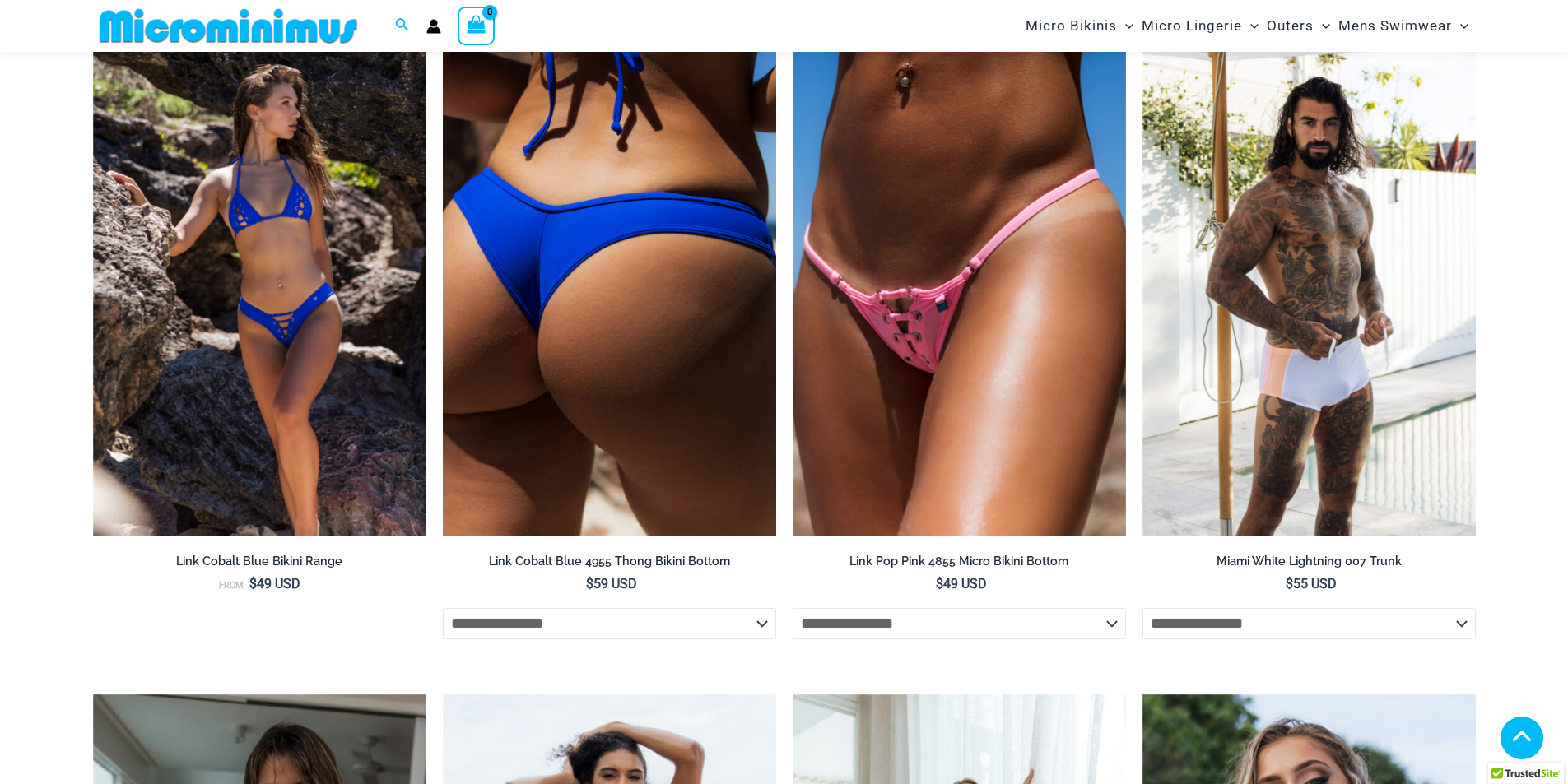
scroll to position [3522, 0]
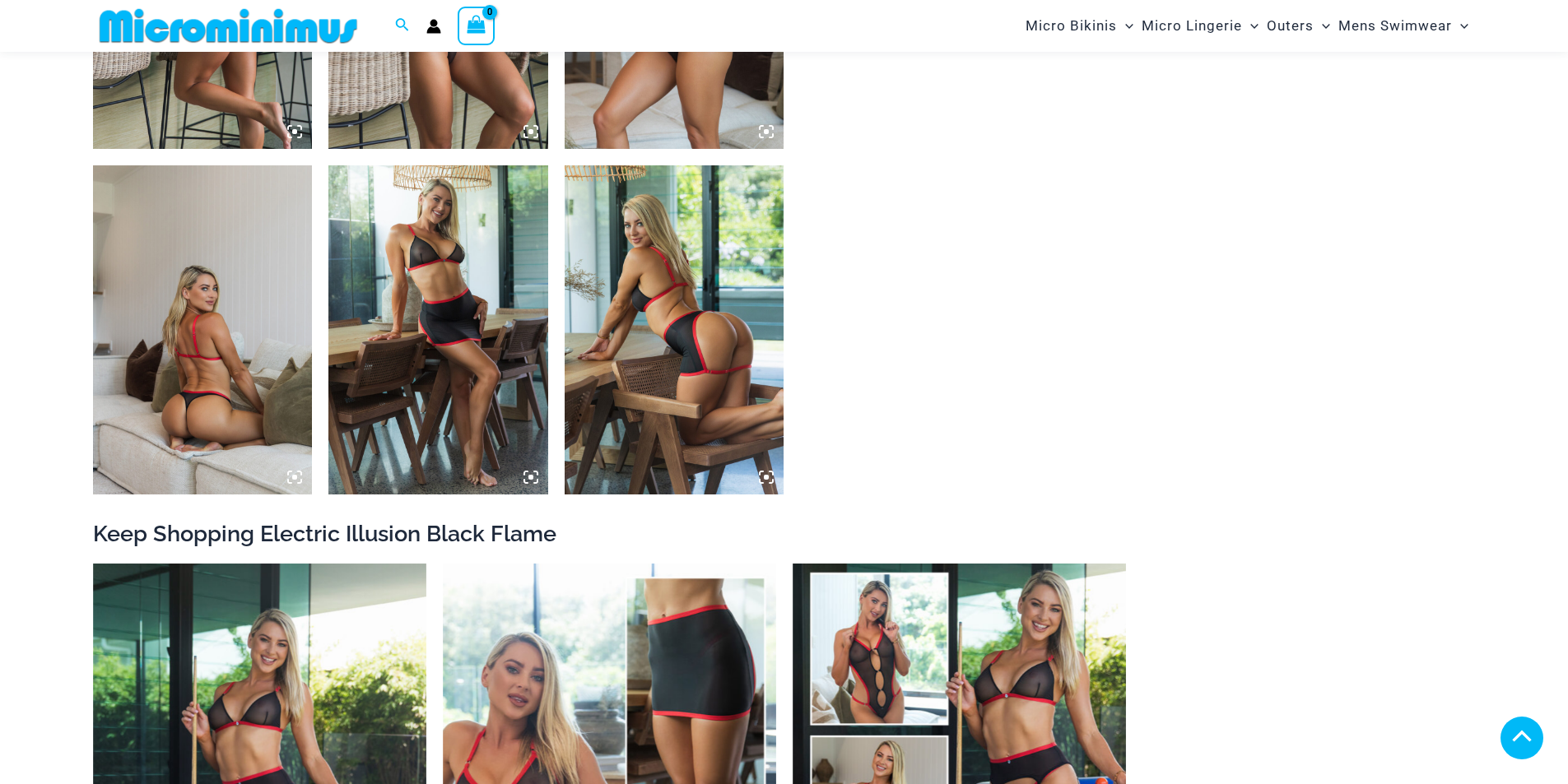
click at [690, 366] on img at bounding box center [674, 330] width 220 height 329
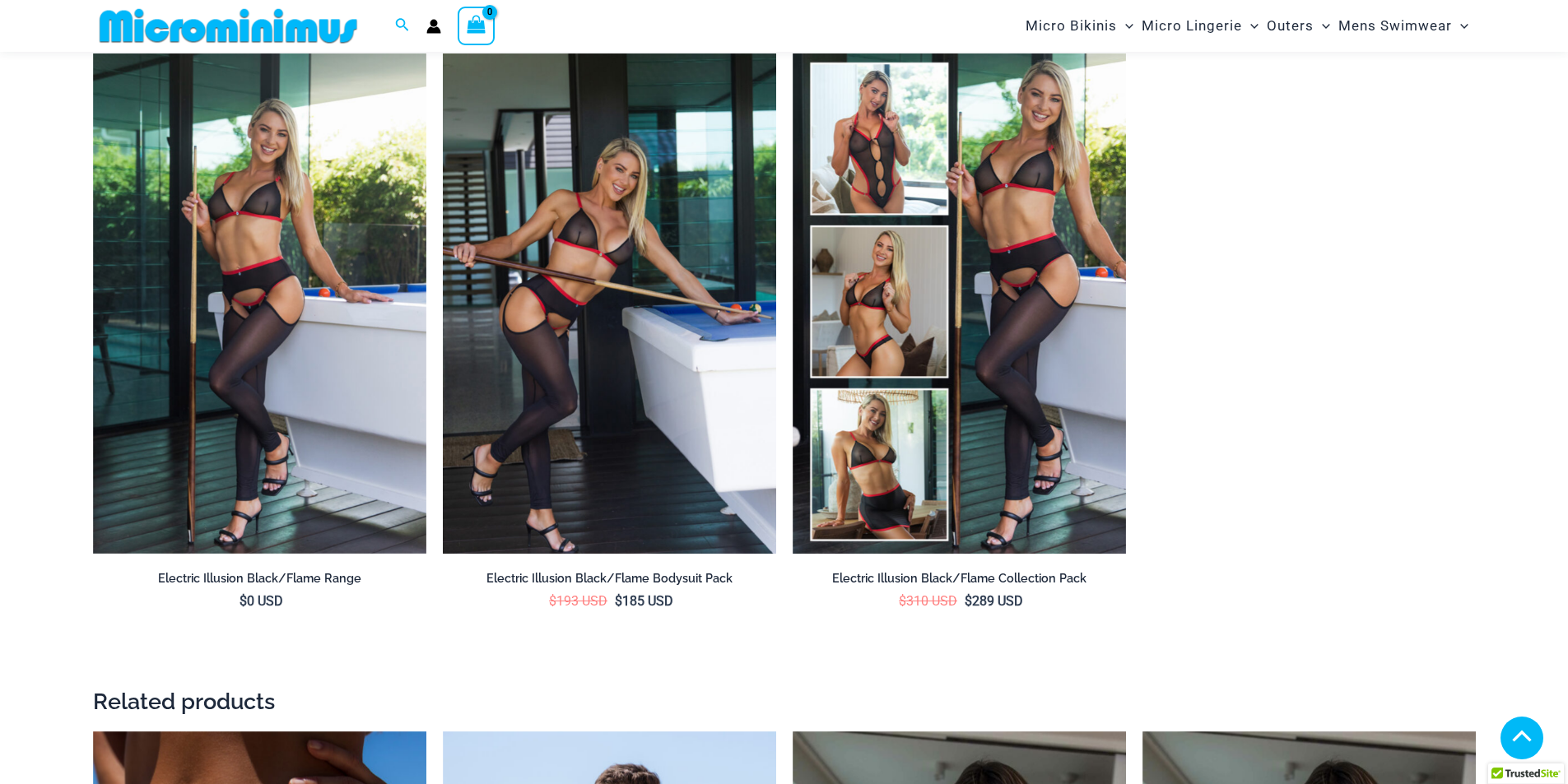
scroll to position [1876, 0]
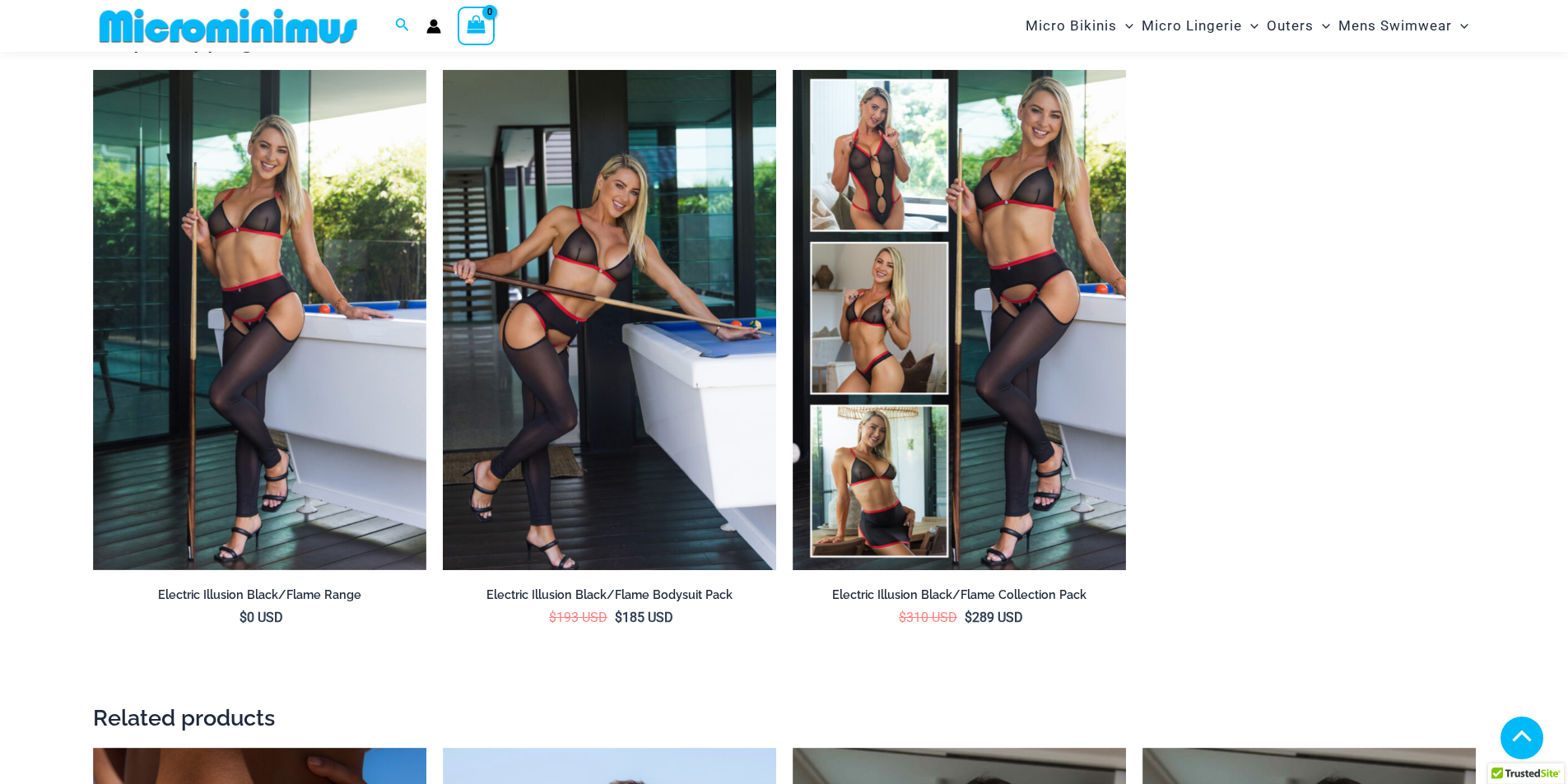
click at [669, 257] on img at bounding box center [609, 320] width 333 height 500
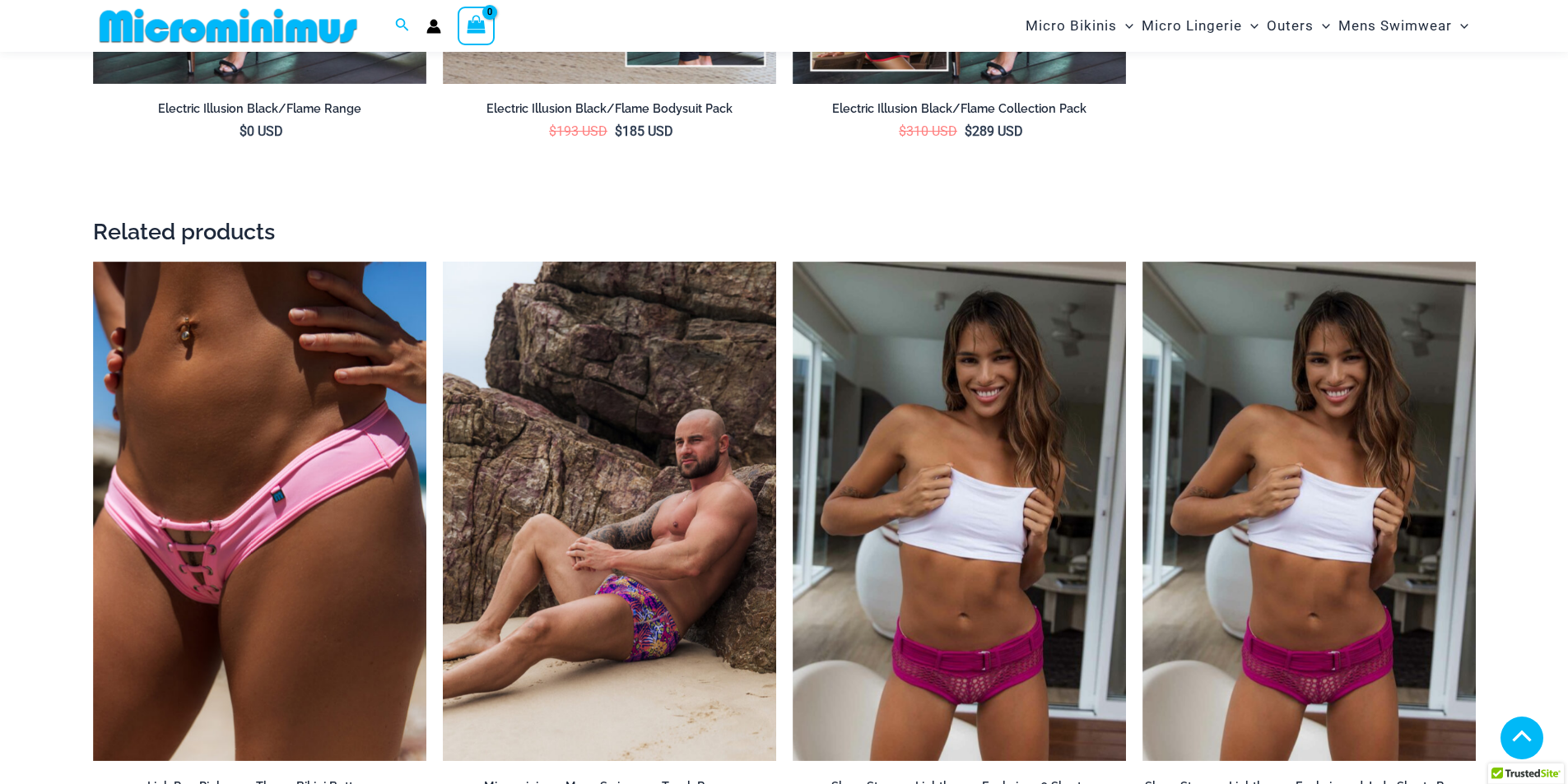
scroll to position [2370, 0]
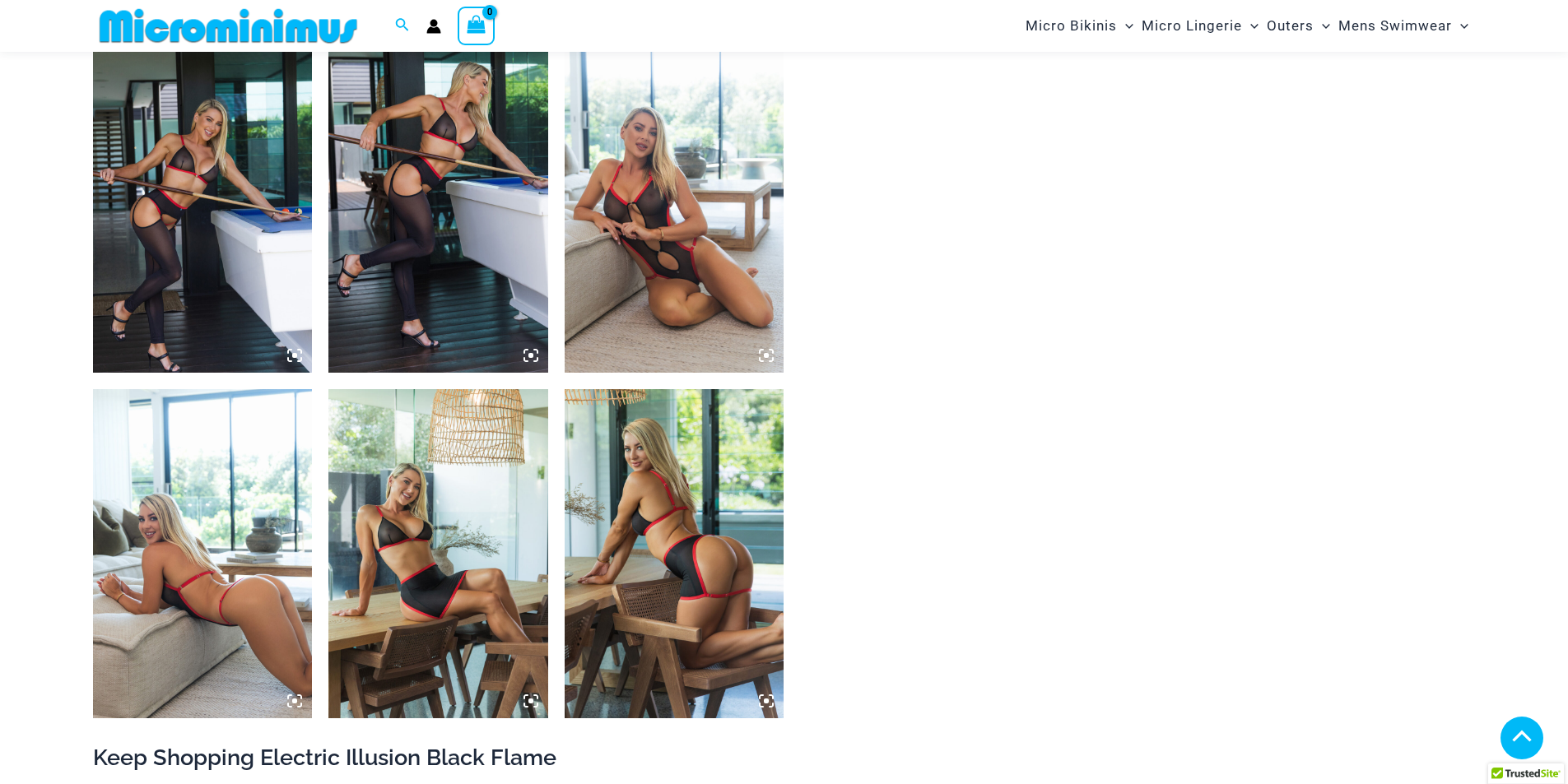
scroll to position [1466, 0]
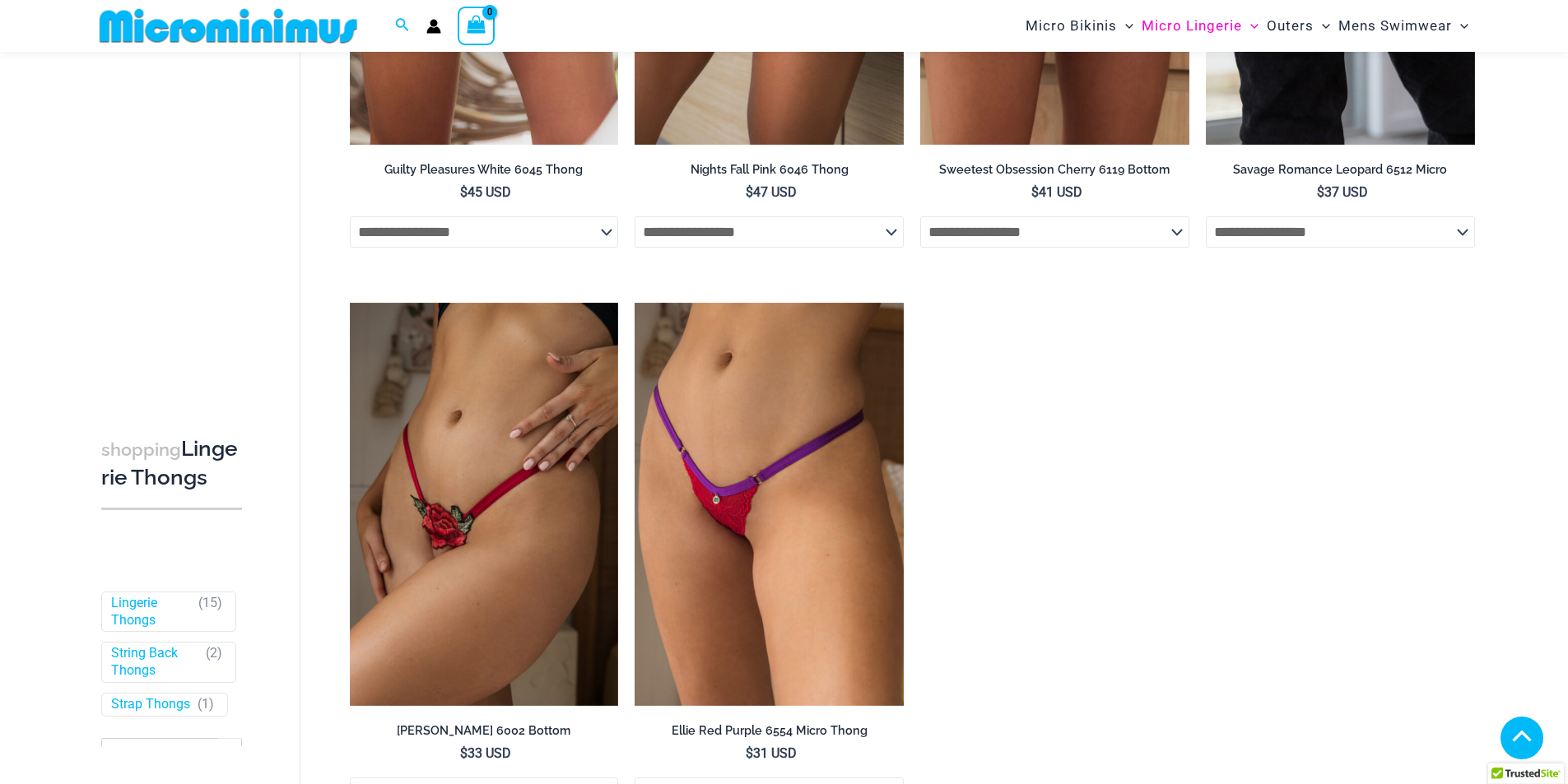
scroll to position [2372, 0]
